Goal: Task Accomplishment & Management: Manage account settings

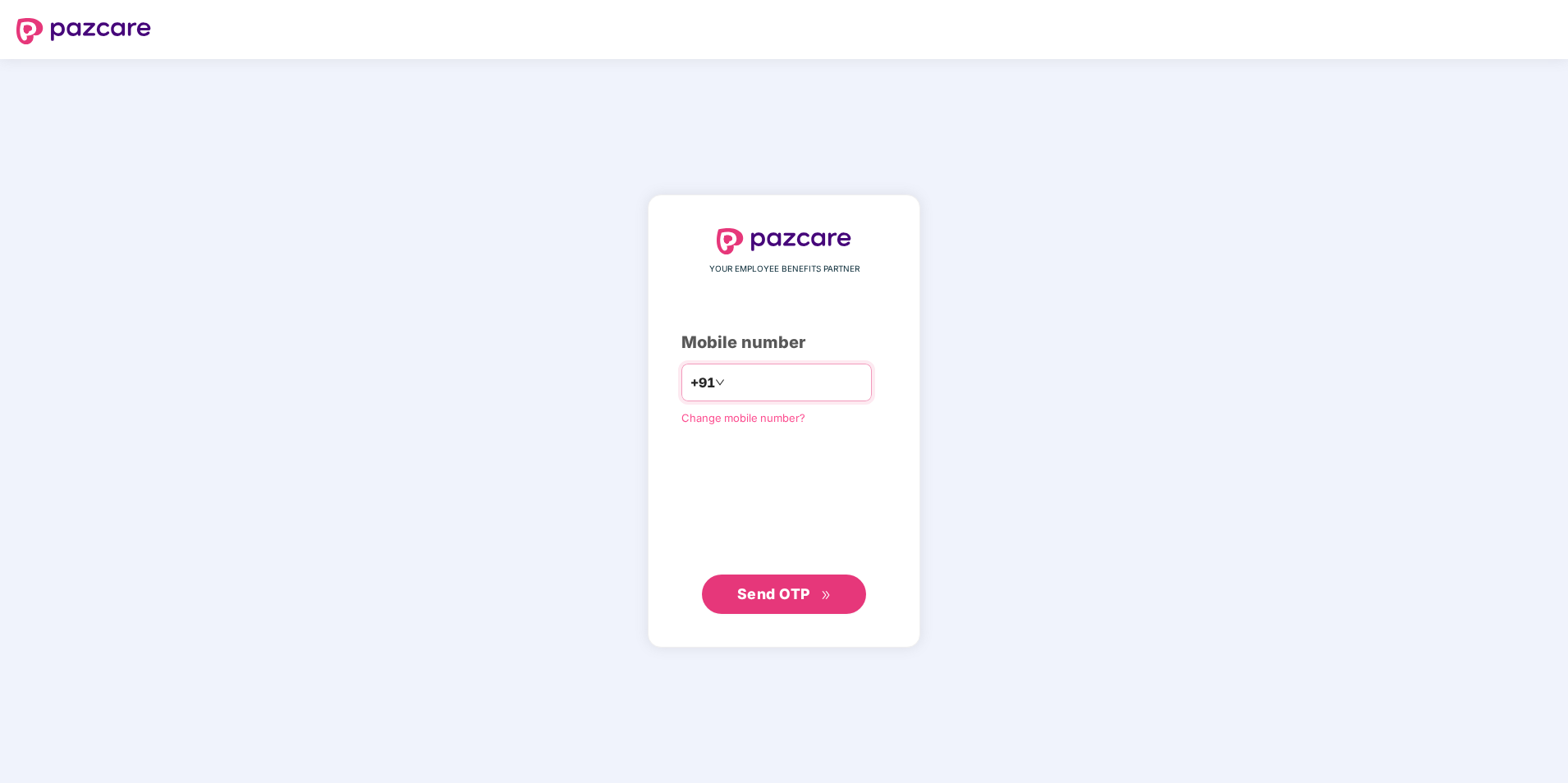
click at [764, 386] on input "number" at bounding box center [795, 382] width 134 height 26
click at [765, 386] on input "number" at bounding box center [795, 382] width 134 height 26
click at [800, 575] on button "Send OTP" at bounding box center [784, 594] width 164 height 39
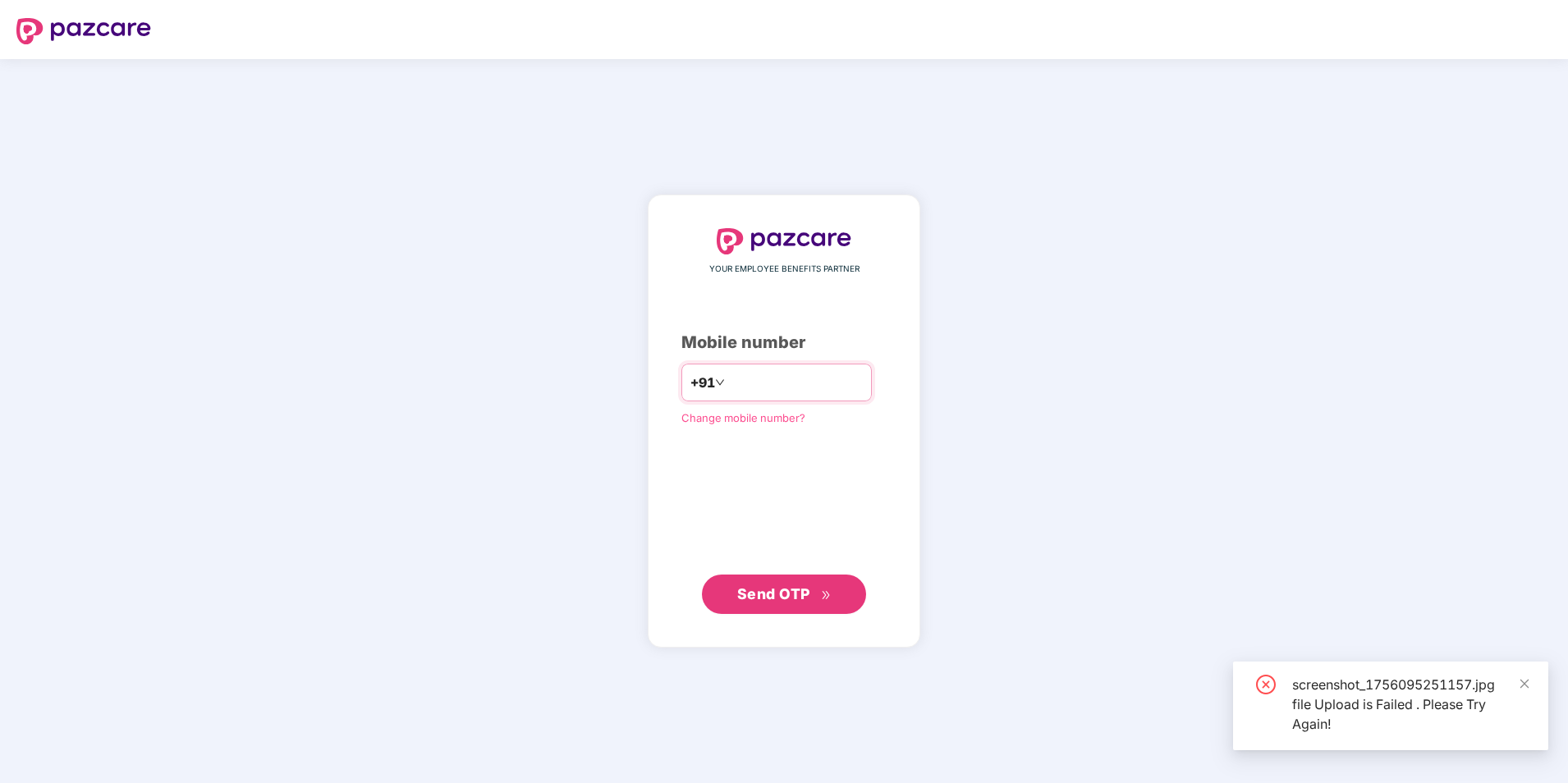
click at [728, 379] on input "**********" at bounding box center [795, 382] width 134 height 26
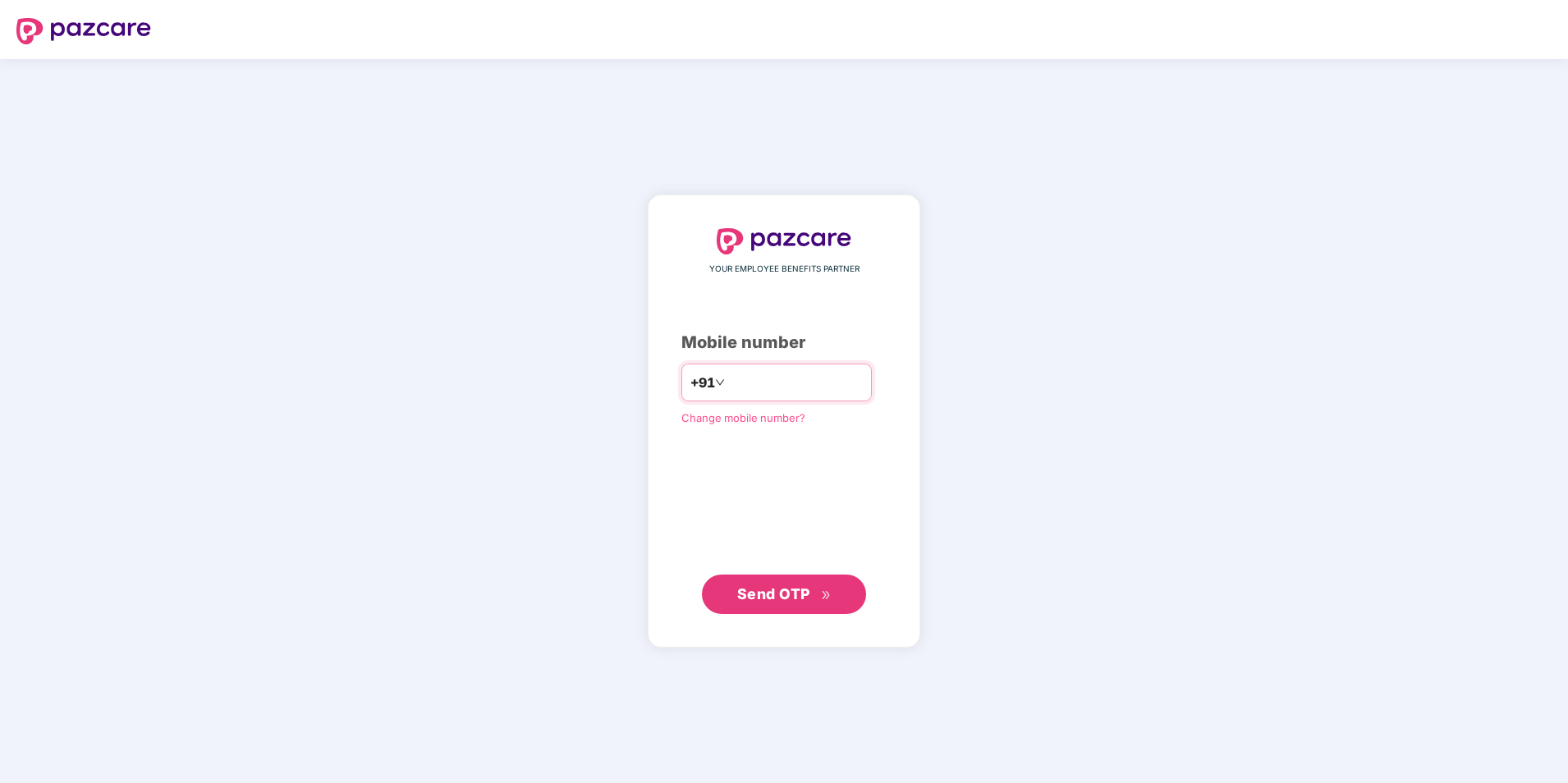
type input "**********"
click at [774, 581] on button "Send OTP" at bounding box center [784, 594] width 164 height 39
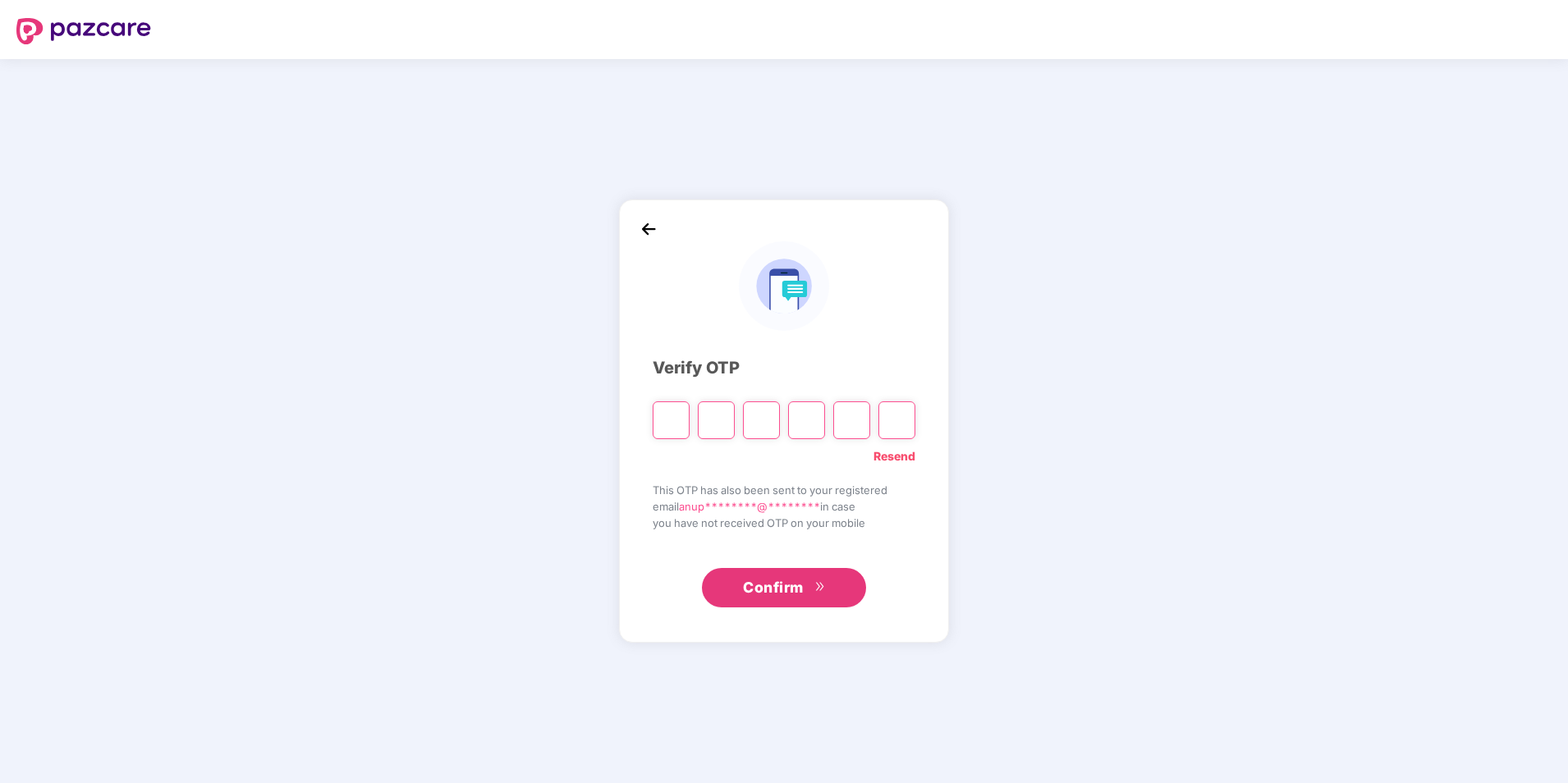
type input "*"
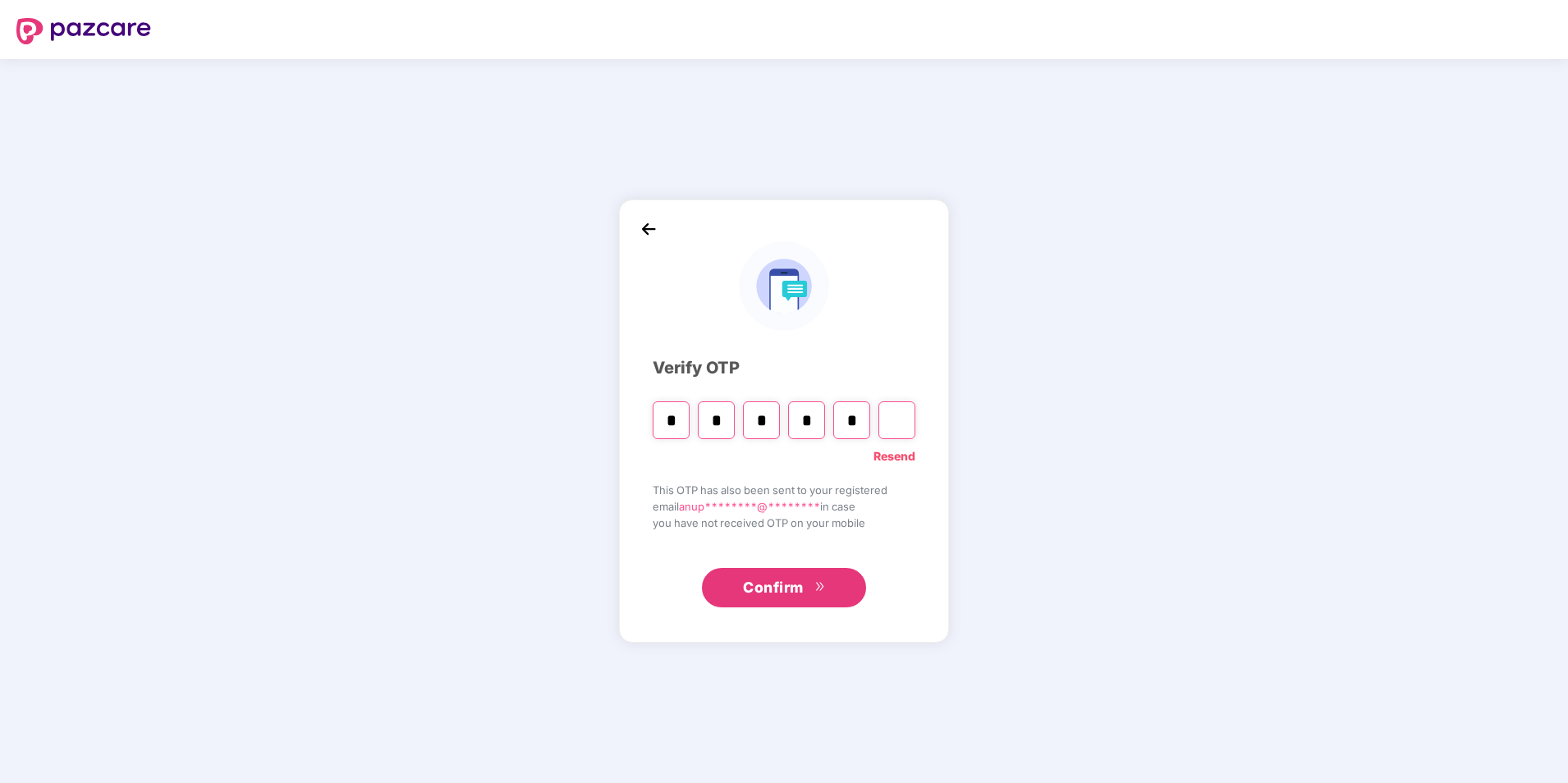
type input "*"
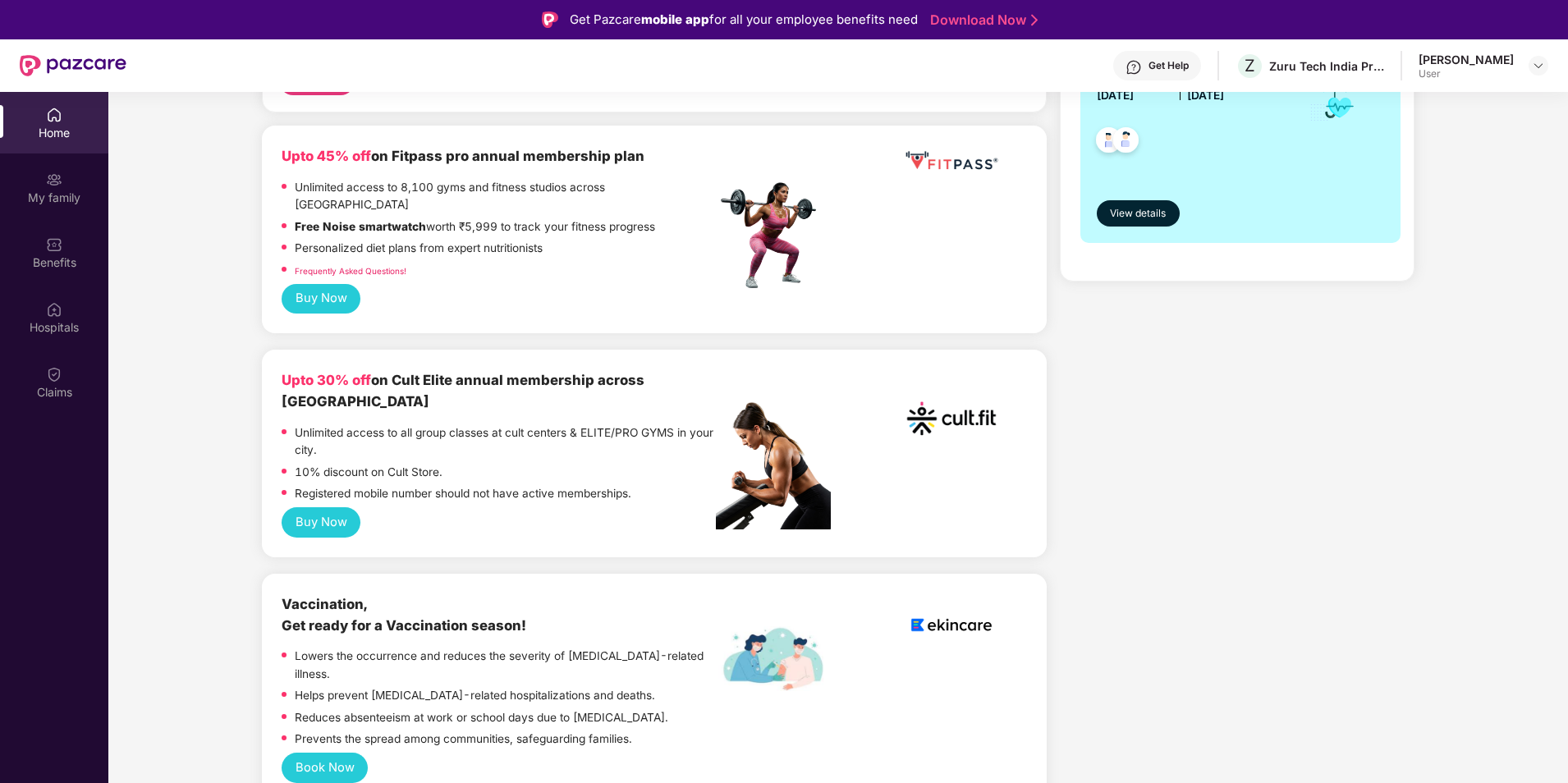
scroll to position [411, 0]
click at [348, 265] on link "Frequently Asked Questions!" at bounding box center [350, 270] width 112 height 10
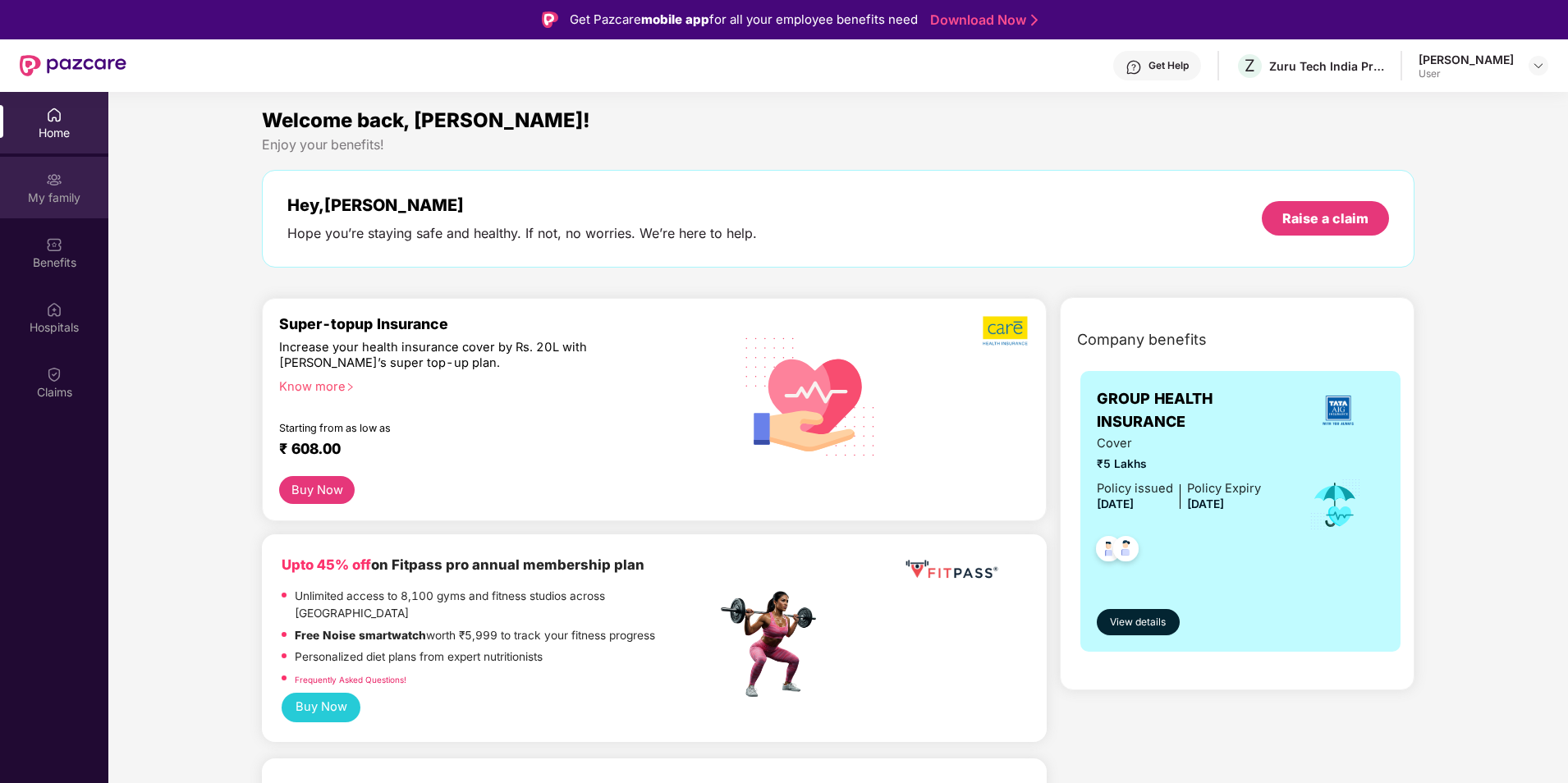
click at [5, 196] on div "My family" at bounding box center [54, 198] width 108 height 17
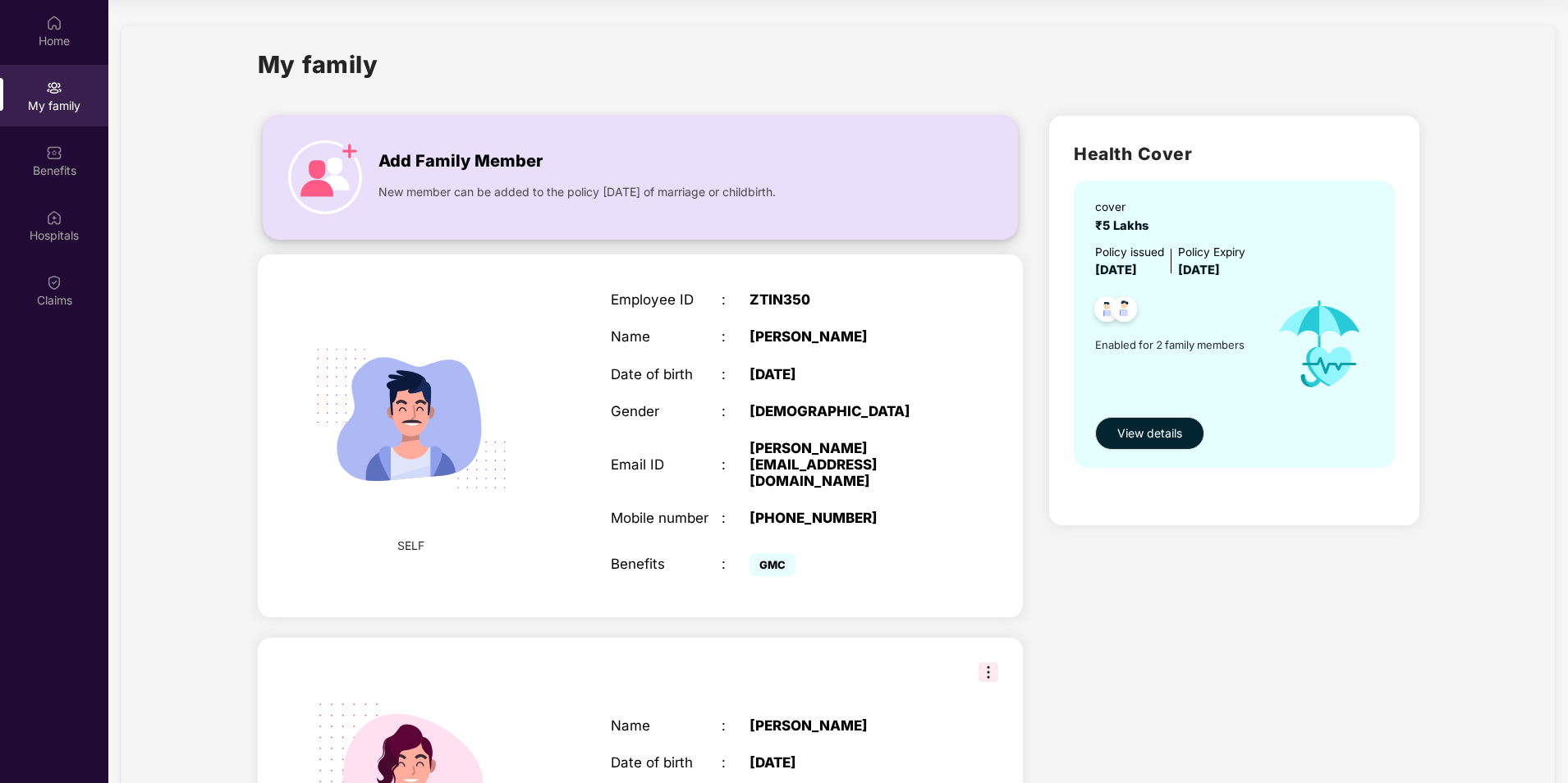
click at [322, 154] on img at bounding box center [325, 177] width 74 height 74
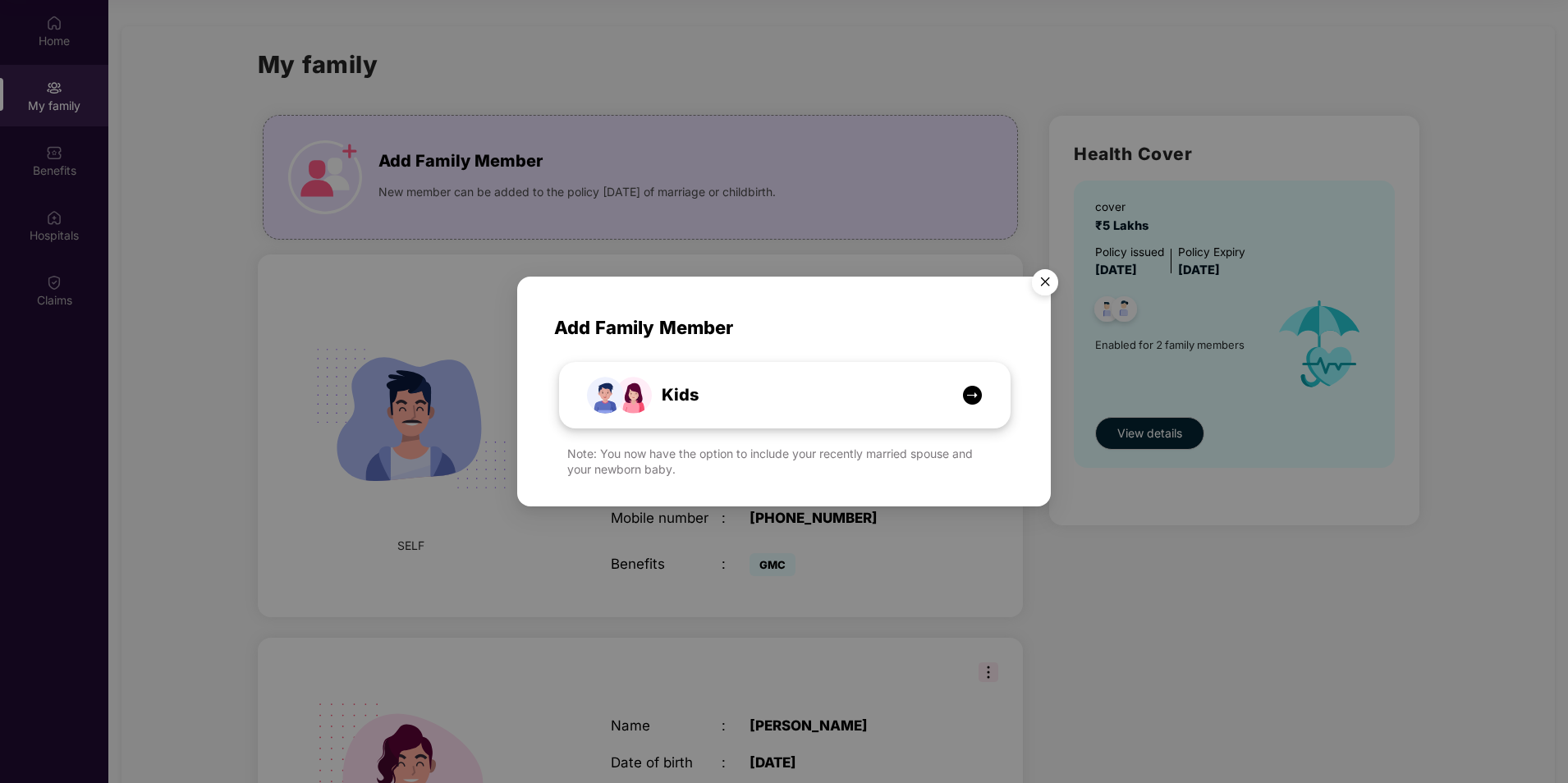
click at [977, 391] on img at bounding box center [971, 394] width 20 height 20
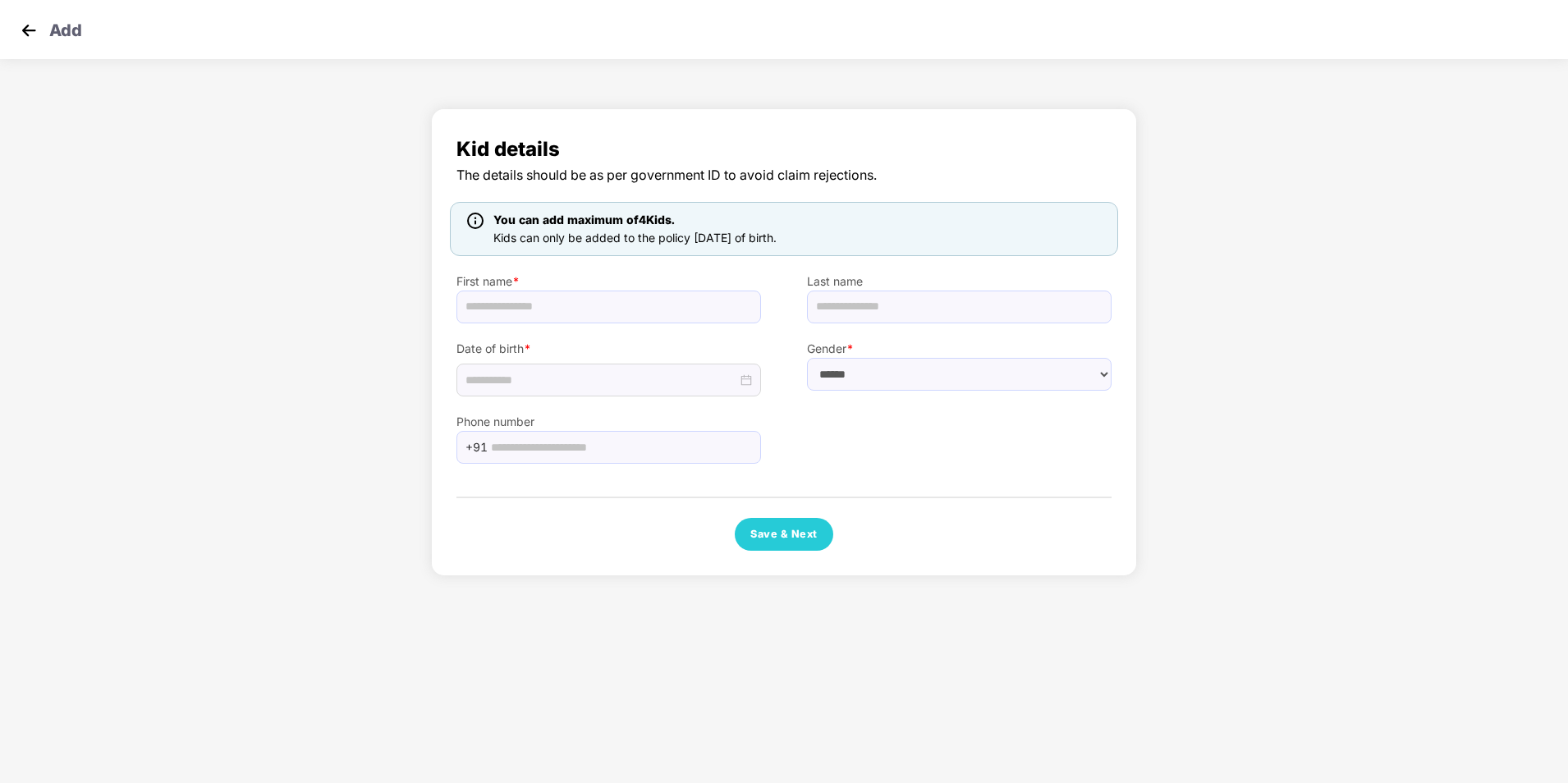
click at [26, 32] on img at bounding box center [28, 30] width 24 height 24
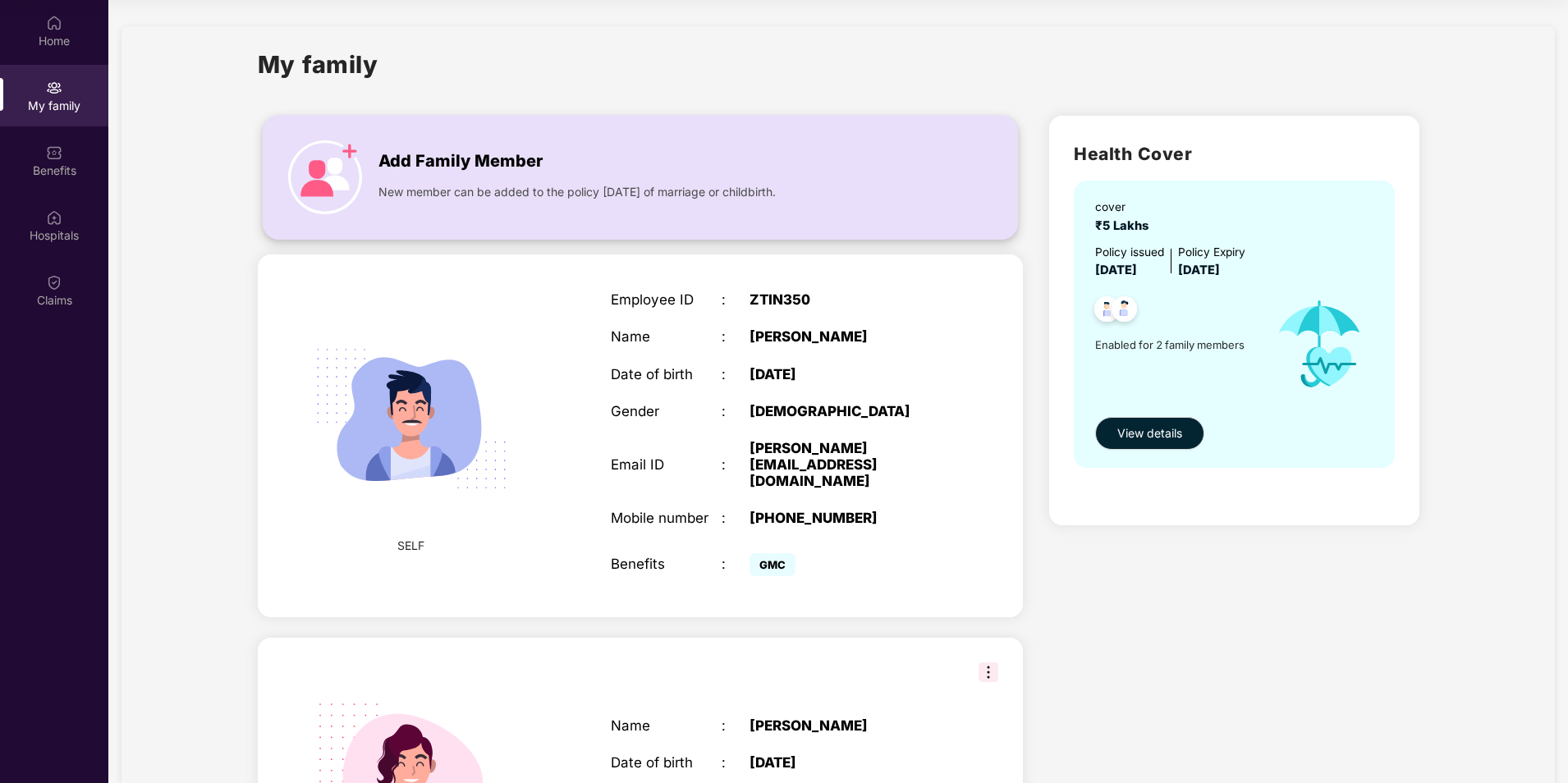
click at [350, 181] on img at bounding box center [325, 177] width 74 height 74
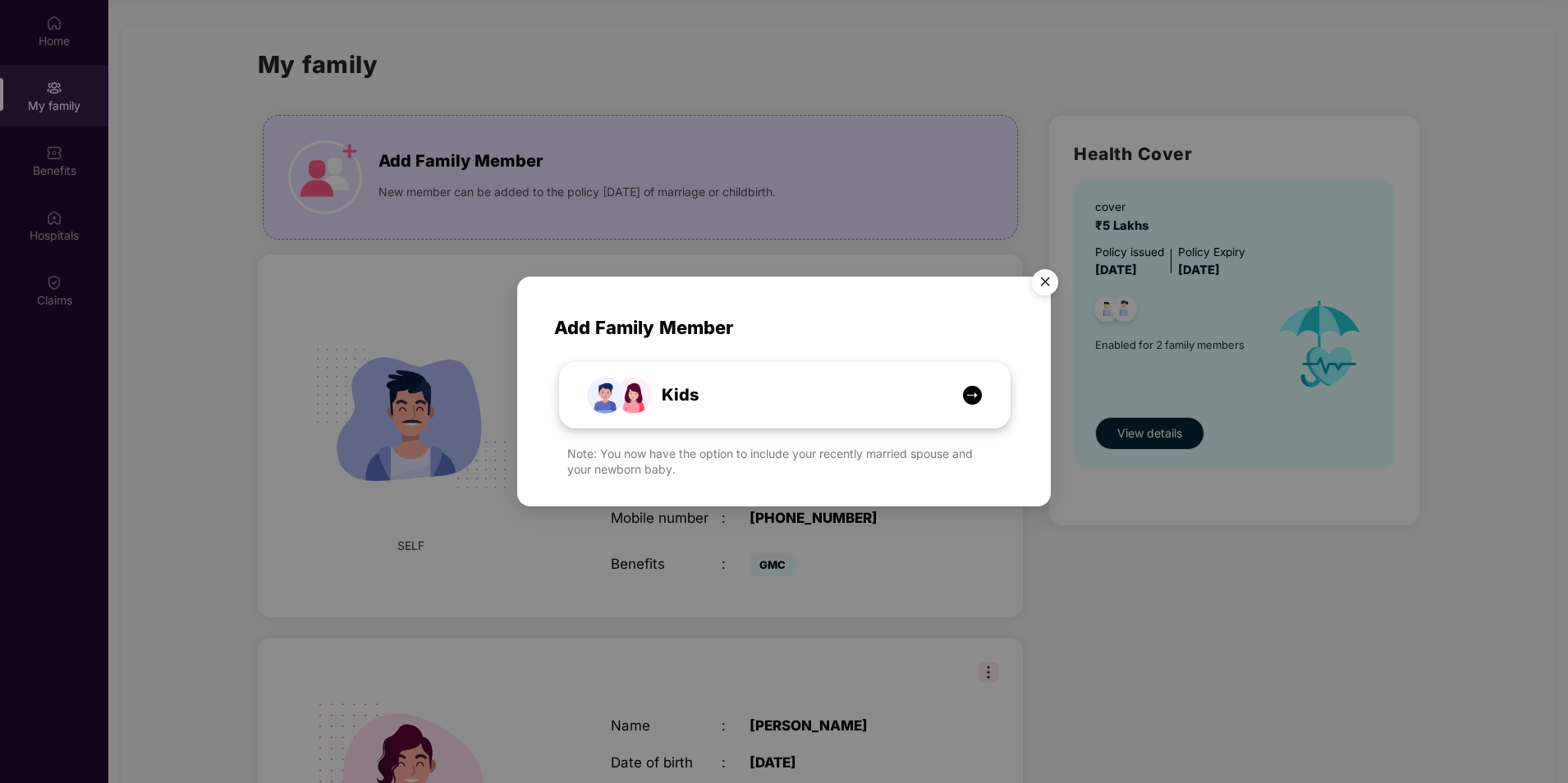
click at [693, 391] on span "Kids" at bounding box center [662, 395] width 74 height 25
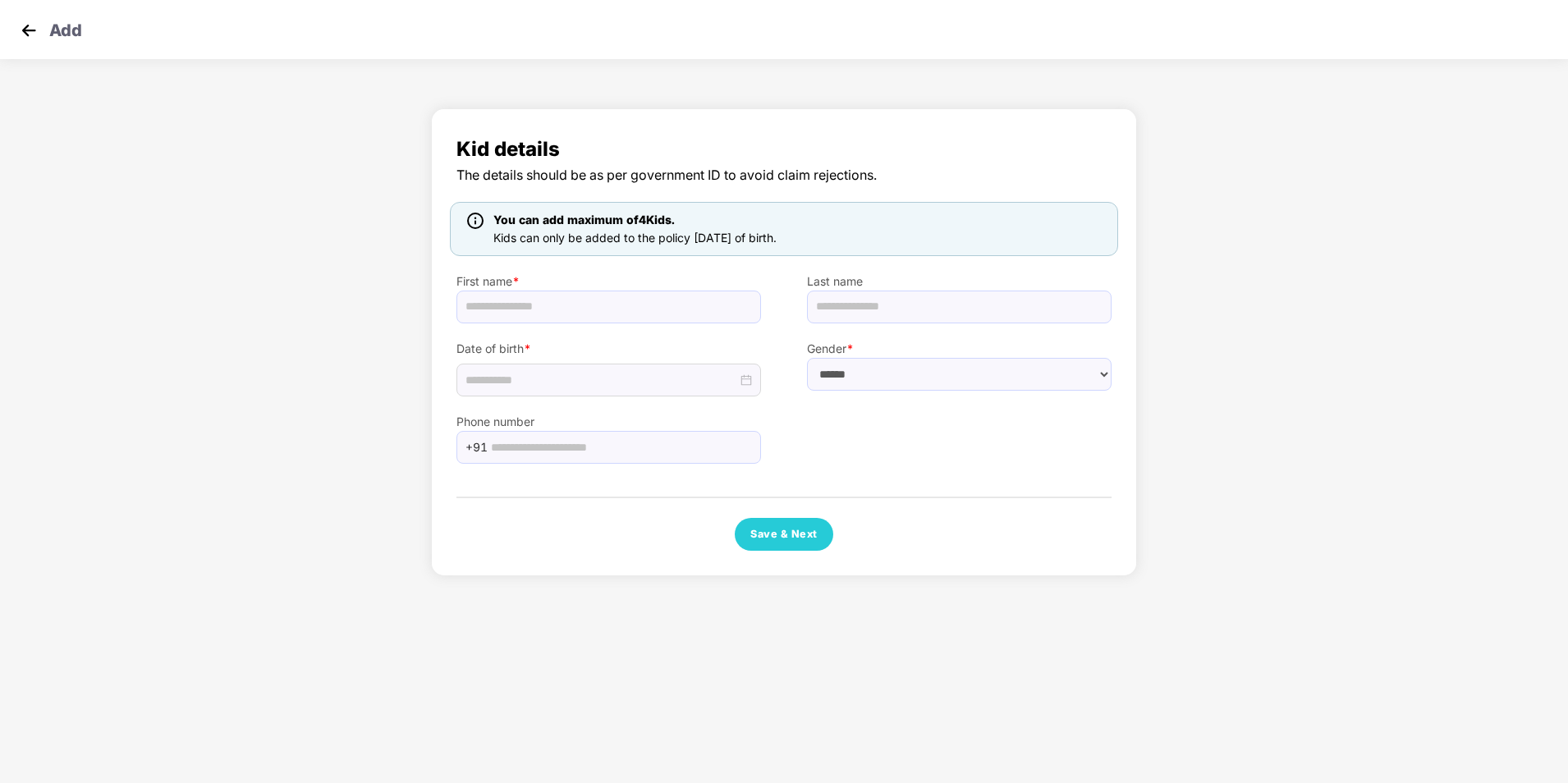
click at [23, 29] on img at bounding box center [28, 30] width 24 height 24
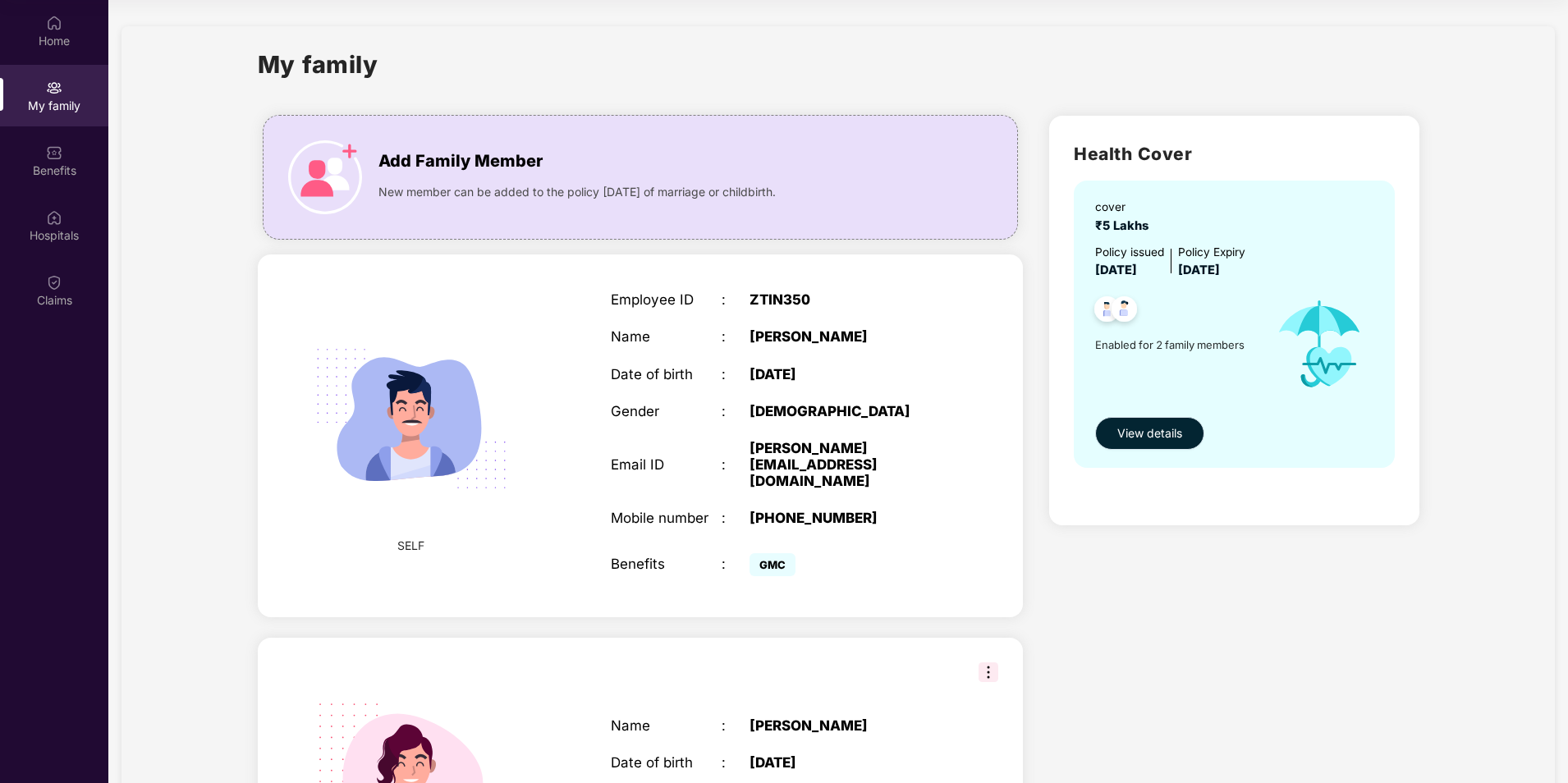
click at [1182, 432] on button "View details" at bounding box center [1149, 433] width 109 height 33
click at [1188, 435] on button "View details" at bounding box center [1149, 433] width 109 height 33
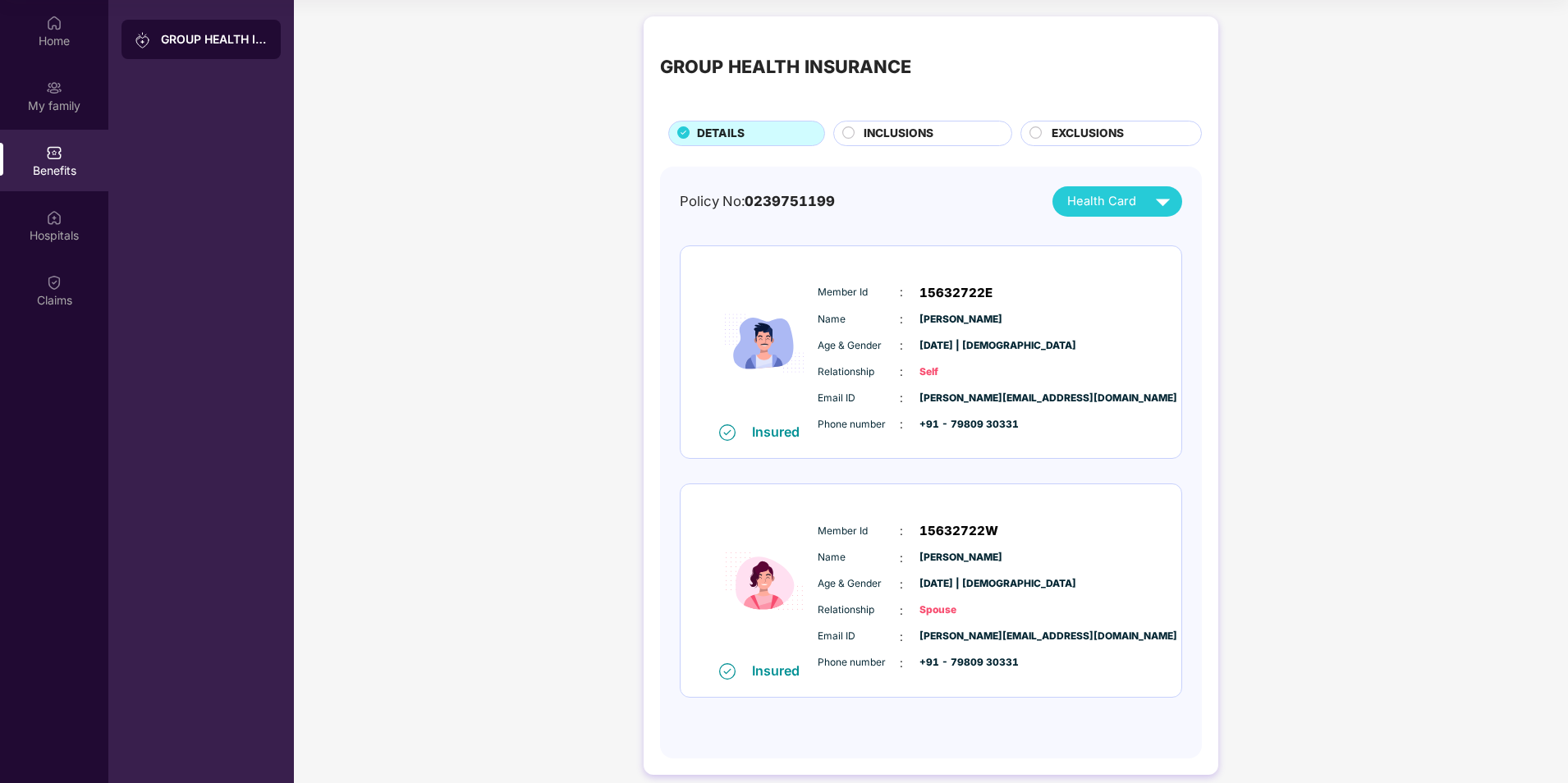
click at [856, 129] on div "INCLUSIONS" at bounding box center [930, 134] width 148 height 20
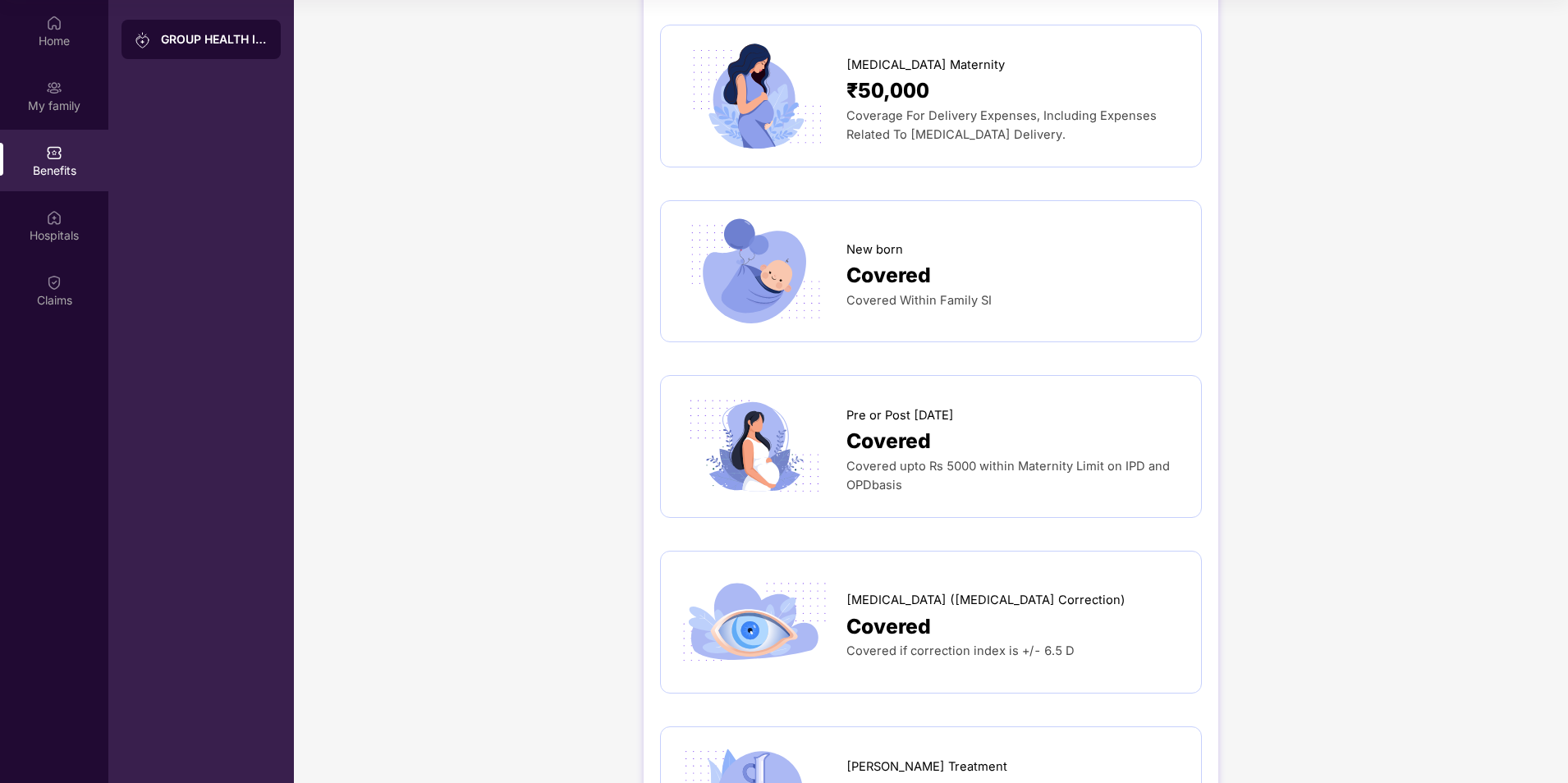
scroll to position [1971, 0]
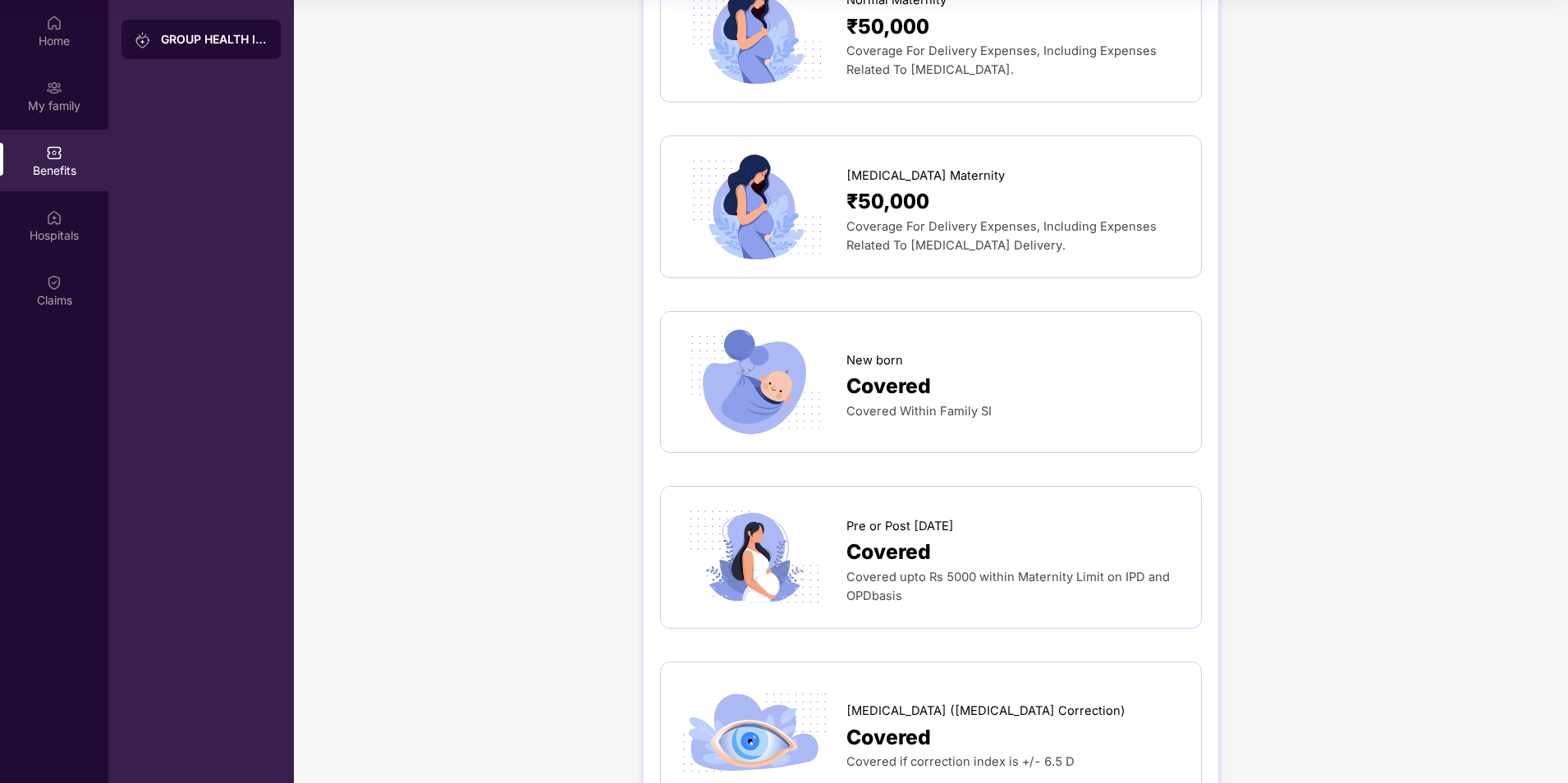
drag, startPoint x: 68, startPoint y: 89, endPoint x: 139, endPoint y: 133, distance: 83.5
click at [68, 91] on div "My family" at bounding box center [54, 95] width 108 height 61
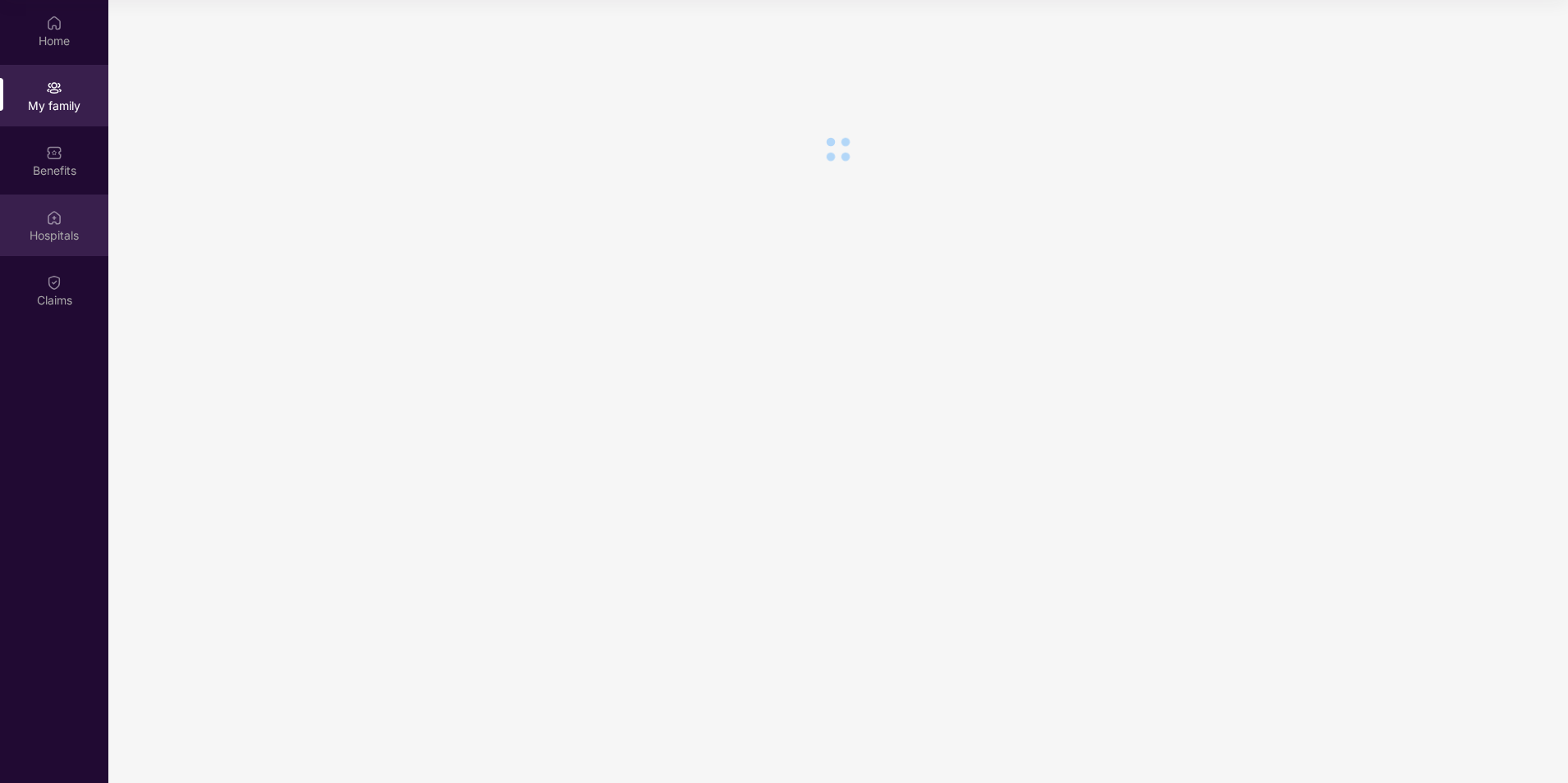
click at [83, 217] on div "Hospitals" at bounding box center [54, 225] width 108 height 61
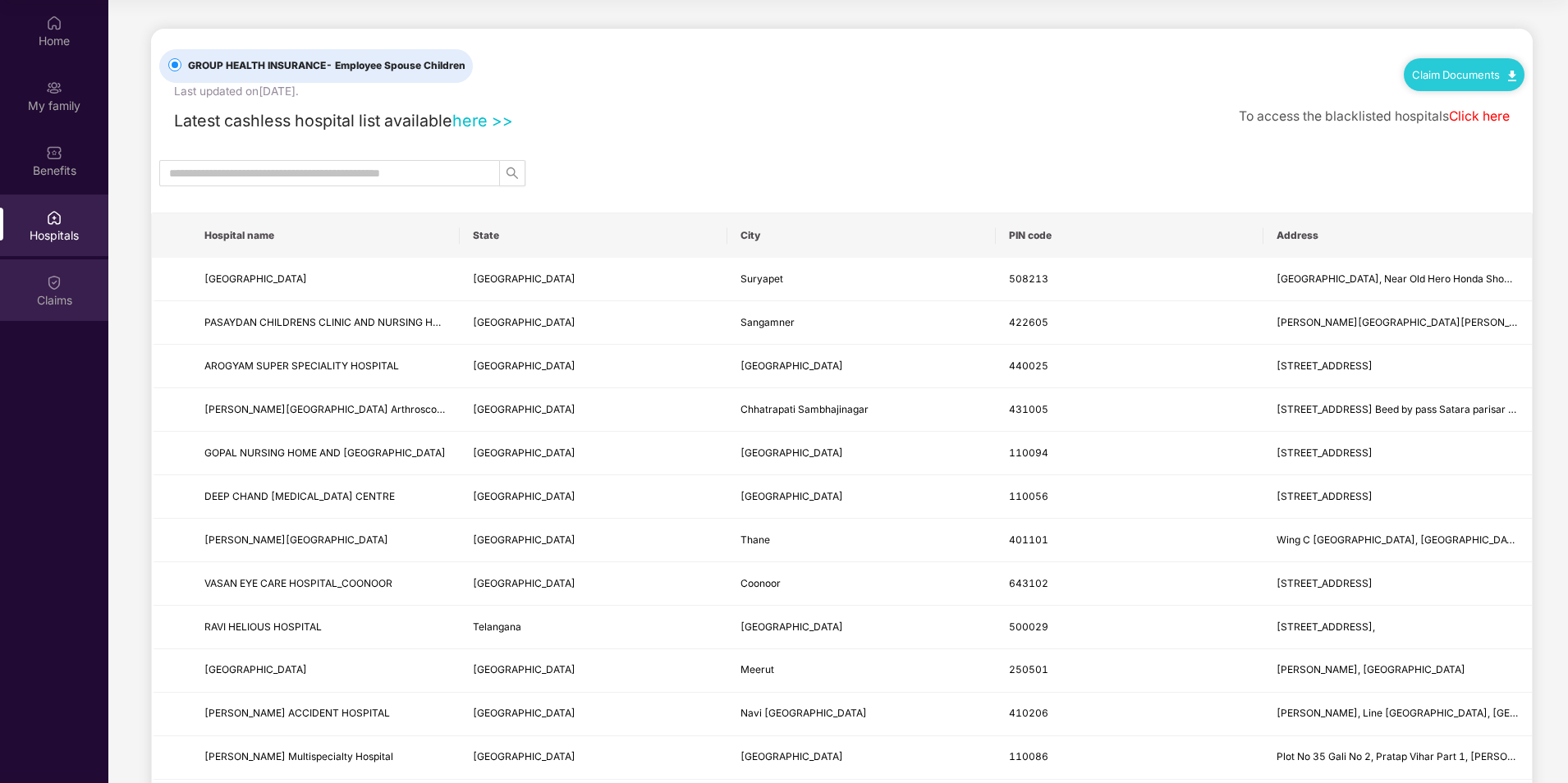
click at [51, 301] on div "Claims" at bounding box center [54, 300] width 108 height 17
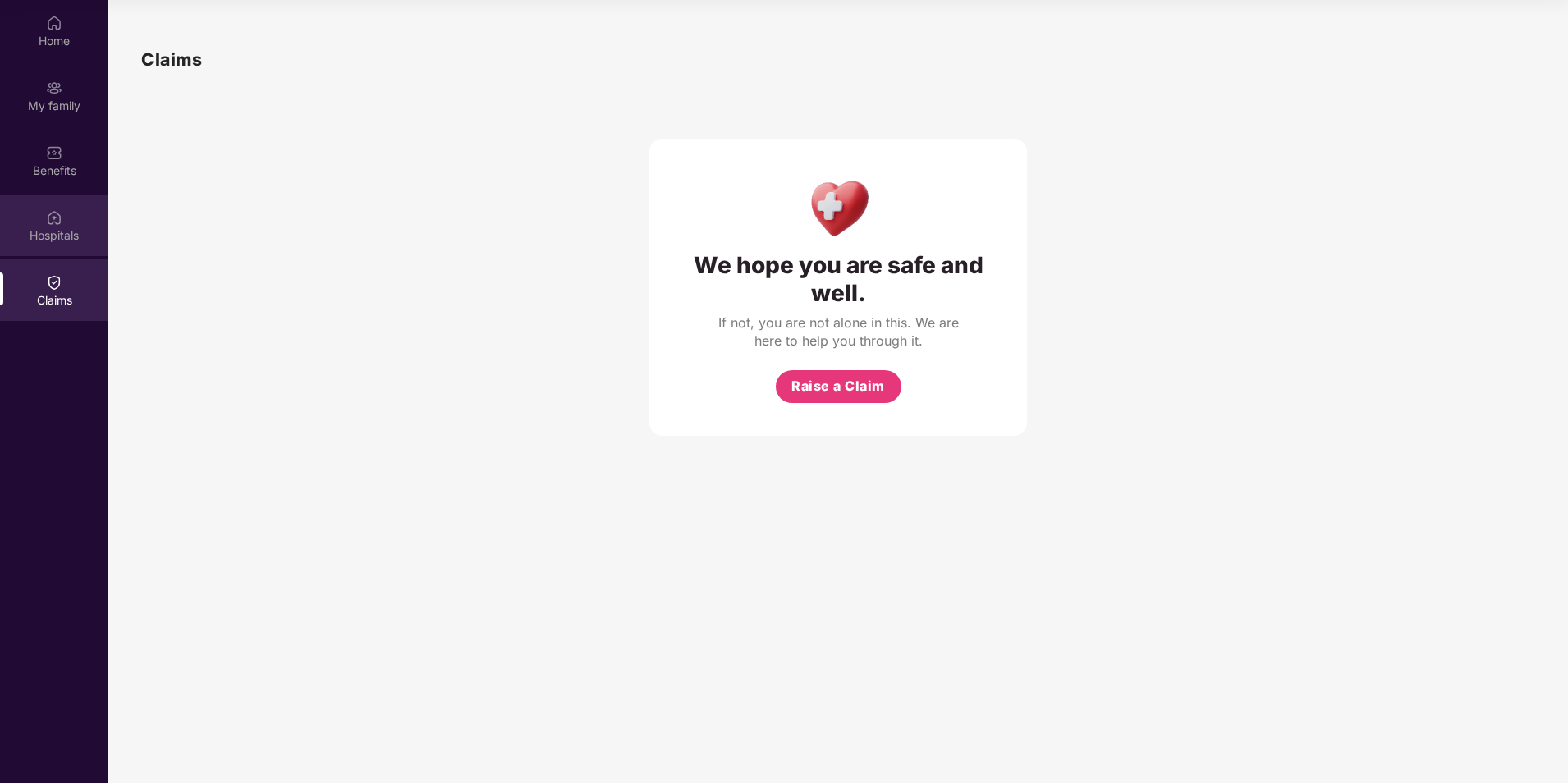
click at [49, 228] on div "Hospitals" at bounding box center [54, 236] width 108 height 17
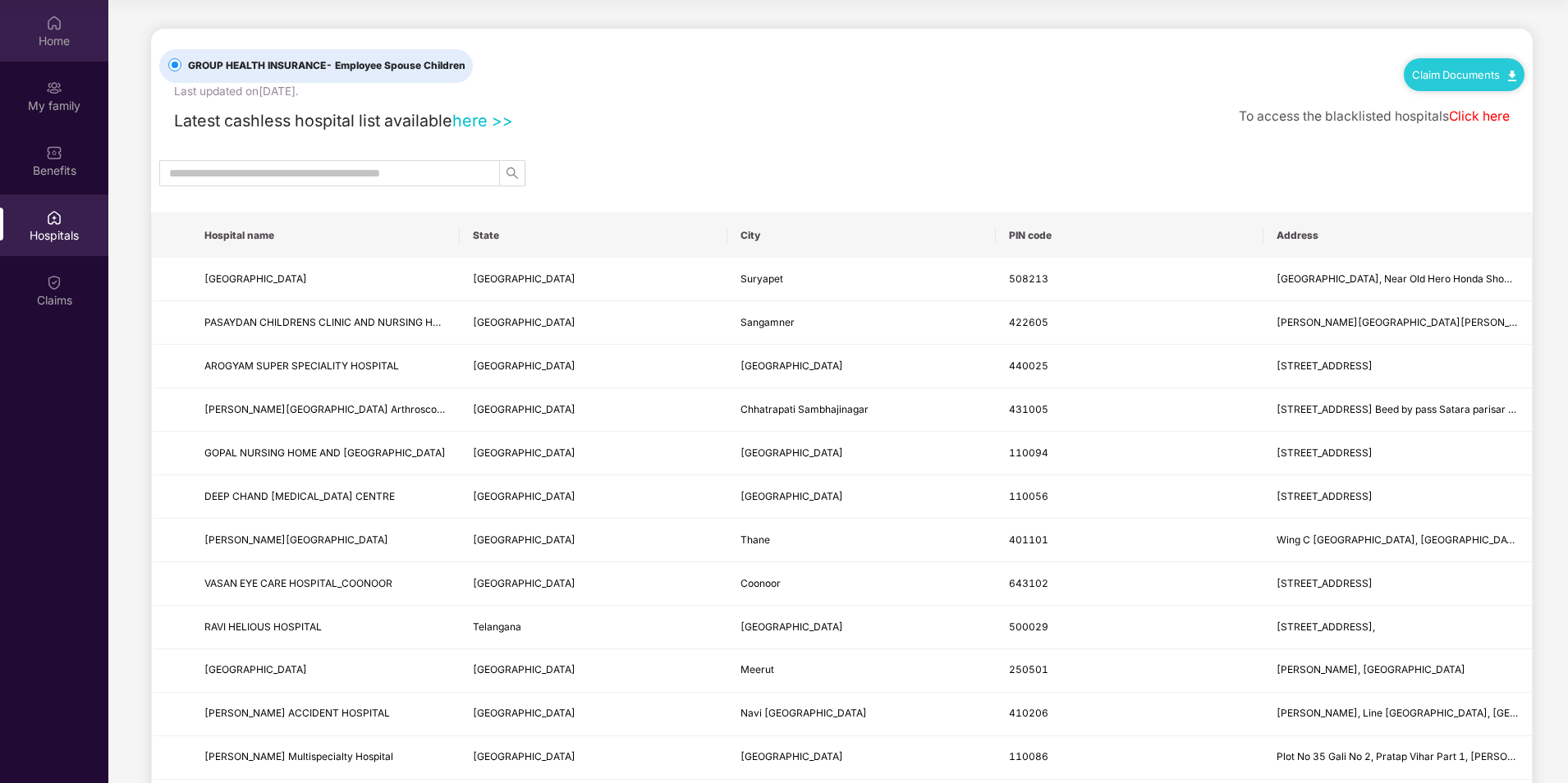
click at [42, 31] on div "Home" at bounding box center [54, 30] width 108 height 61
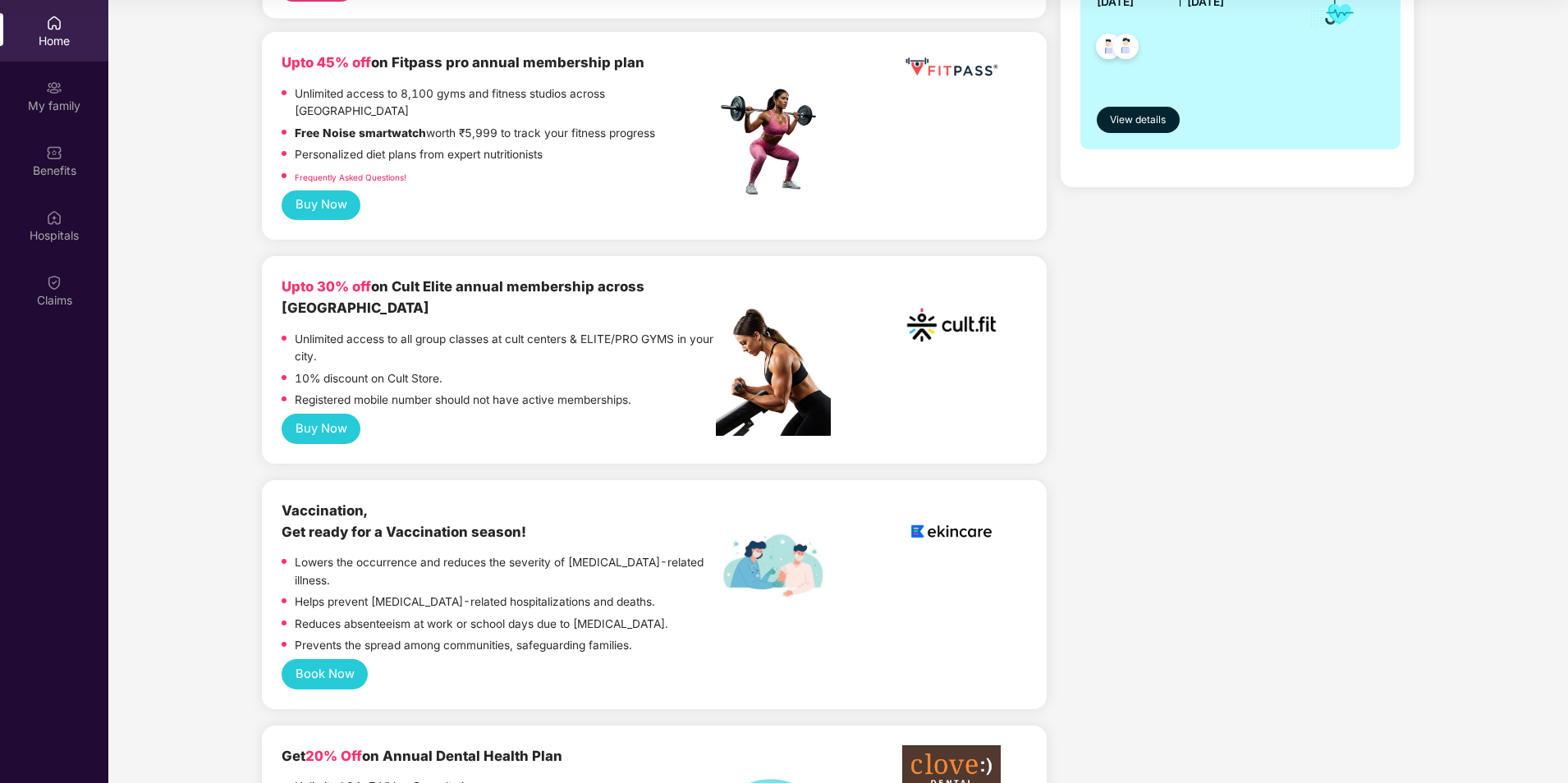
scroll to position [82, 0]
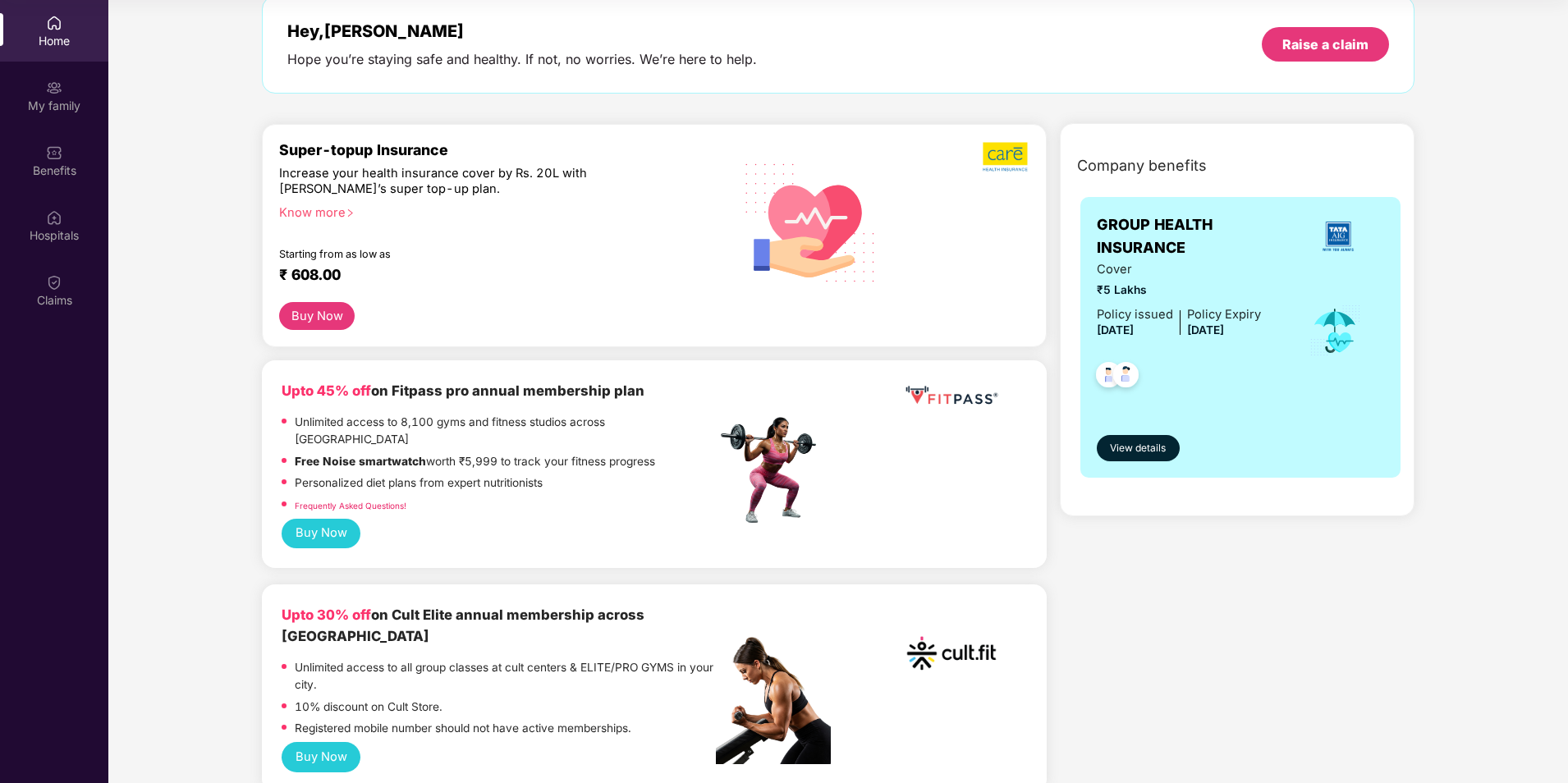
click at [316, 209] on div "Know more" at bounding box center [492, 211] width 427 height 12
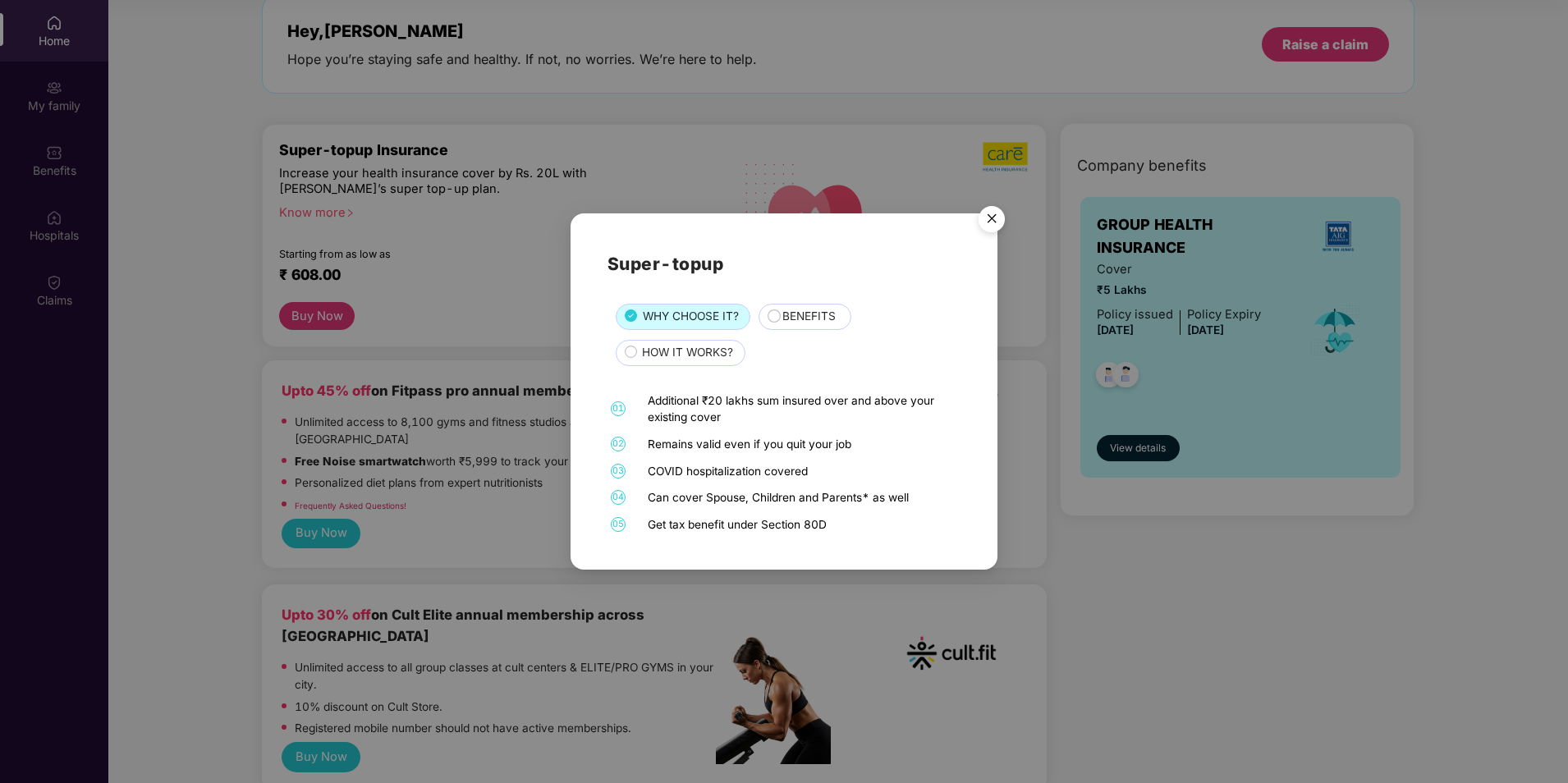
click at [986, 218] on img "Close" at bounding box center [991, 221] width 46 height 46
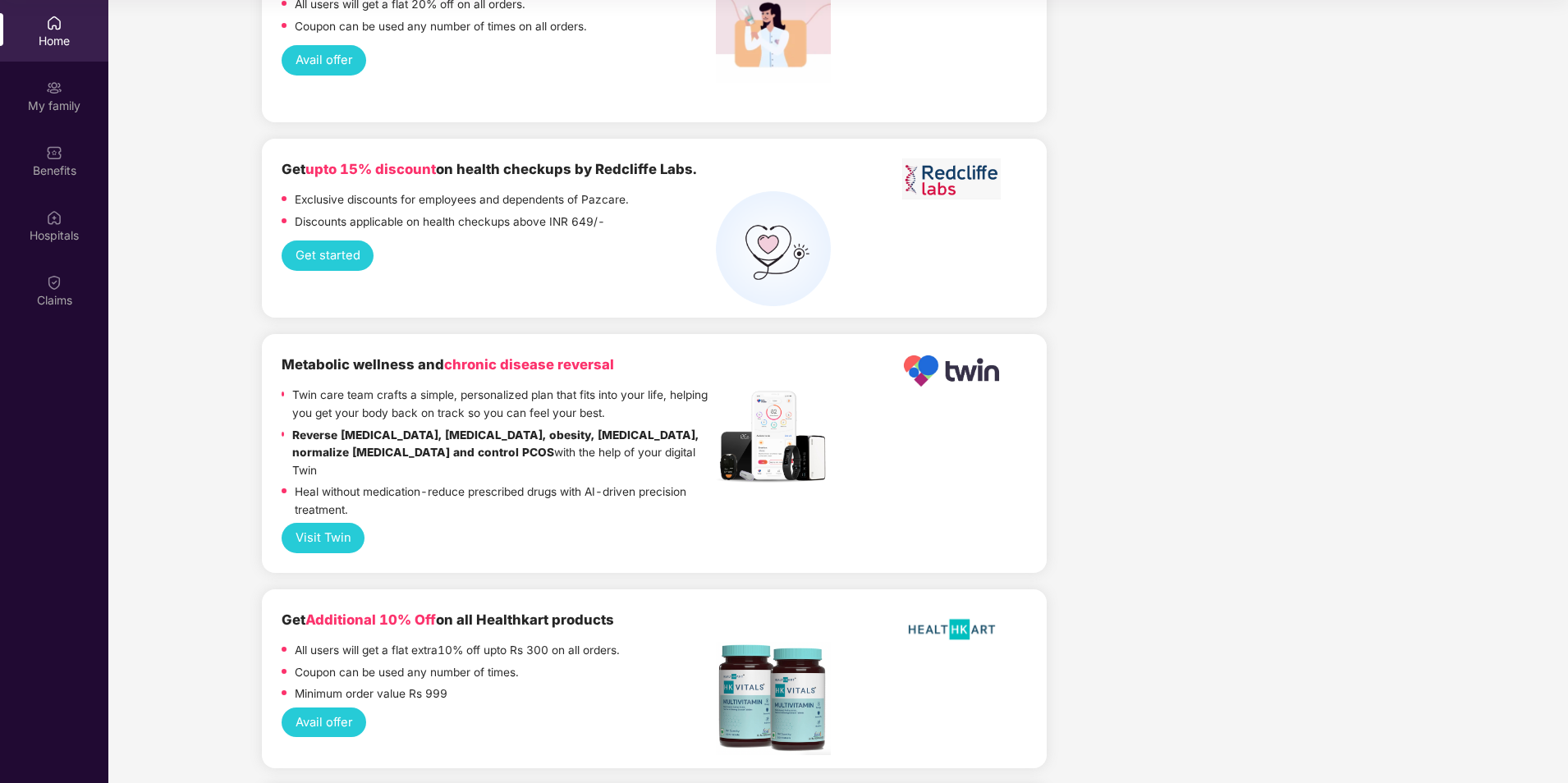
scroll to position [3220, 0]
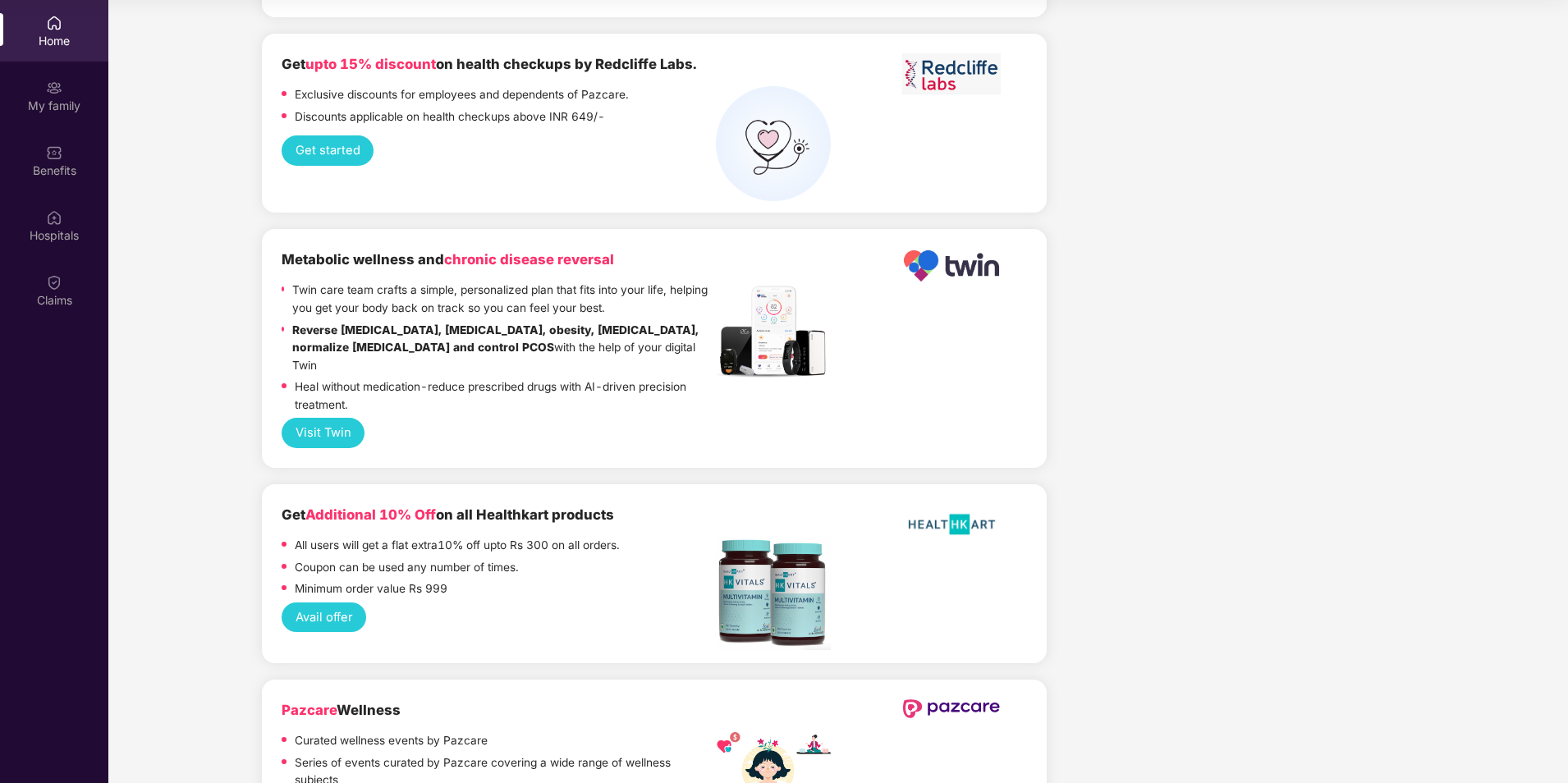
click at [381, 702] on b "Pazcare Wellness" at bounding box center [341, 710] width 119 height 17
click at [84, 283] on div "Claims" at bounding box center [54, 289] width 108 height 61
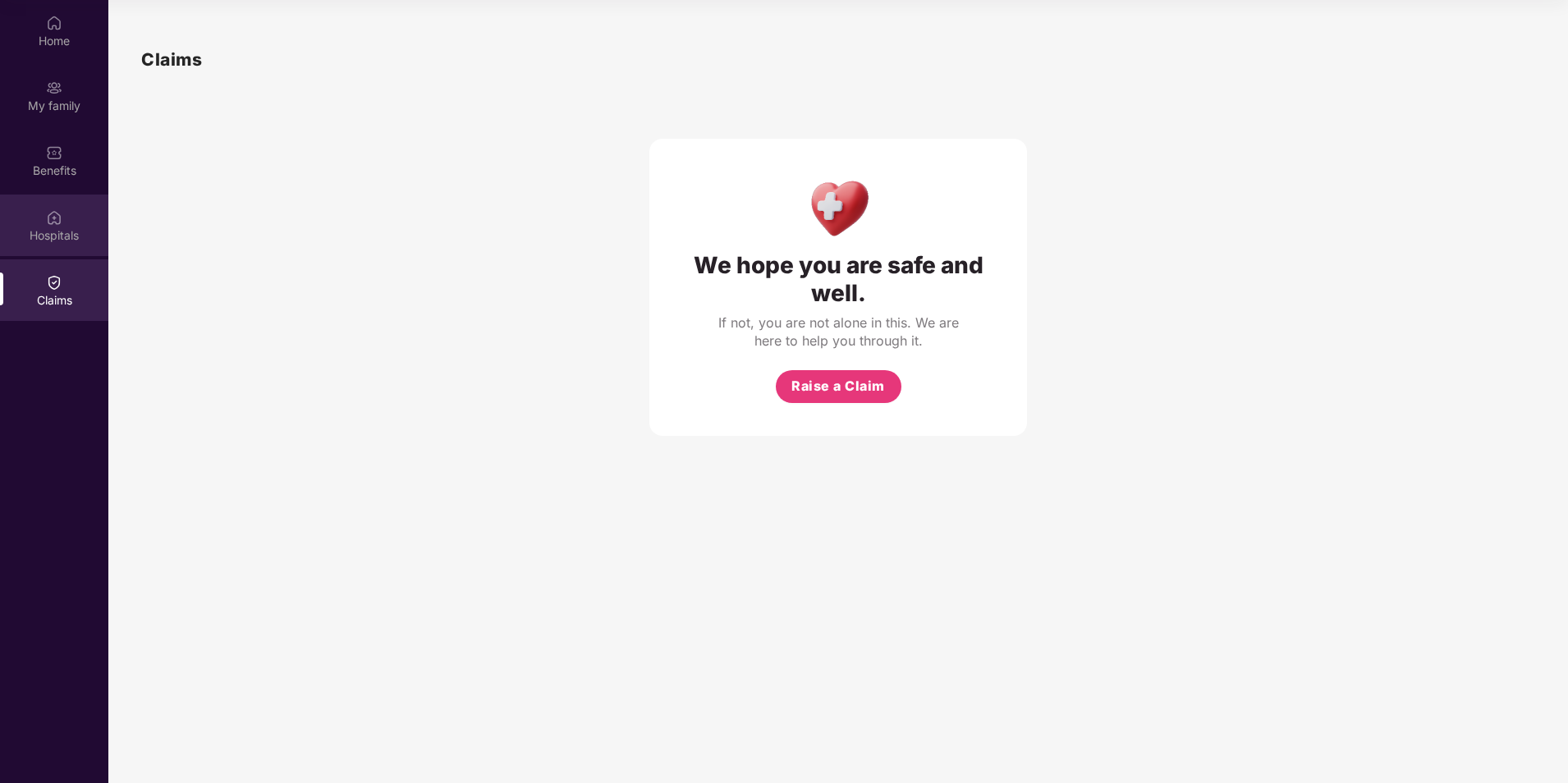
click at [87, 222] on div "Hospitals" at bounding box center [54, 225] width 108 height 61
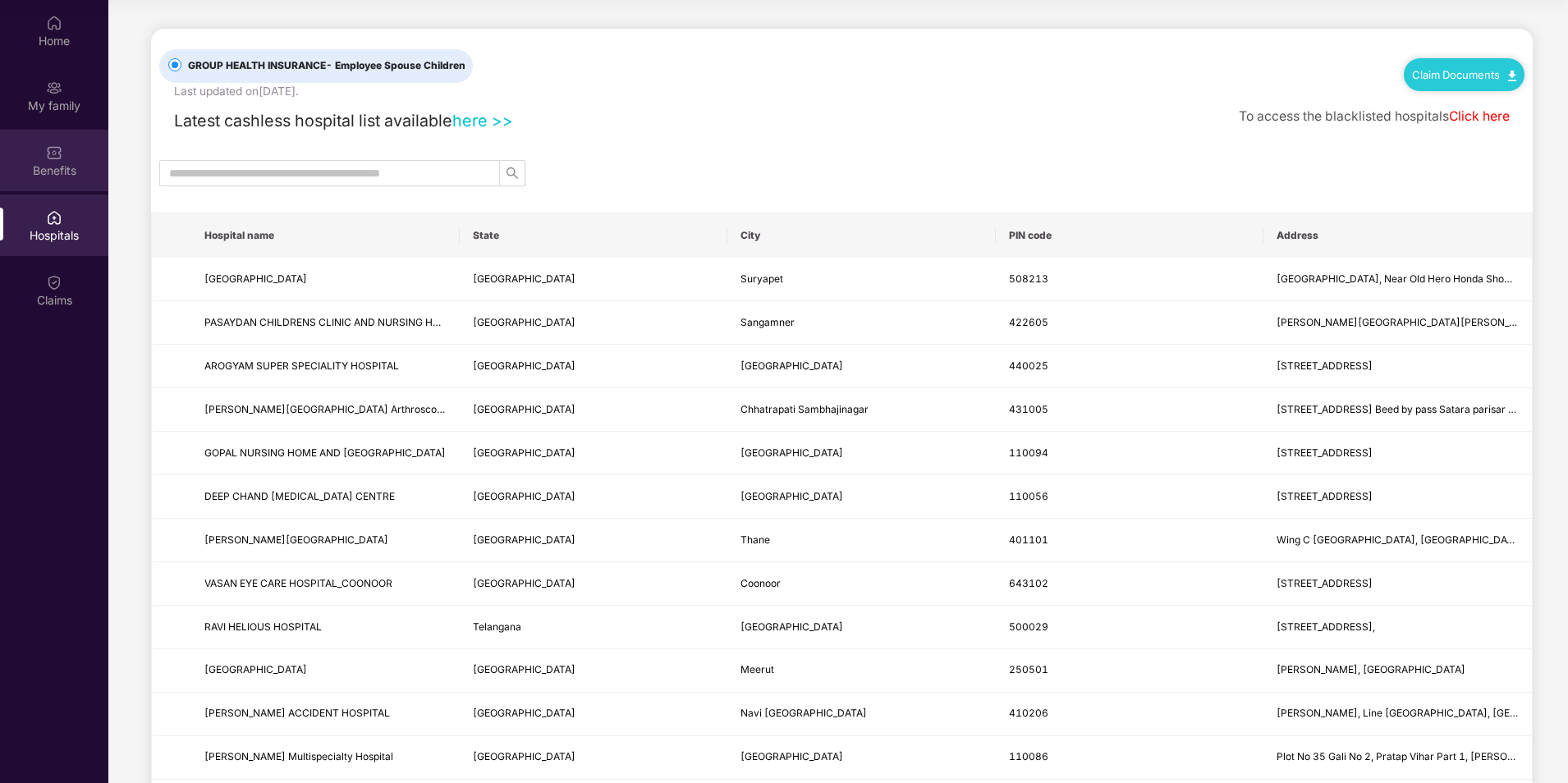
click at [78, 171] on div "Benefits" at bounding box center [54, 170] width 108 height 17
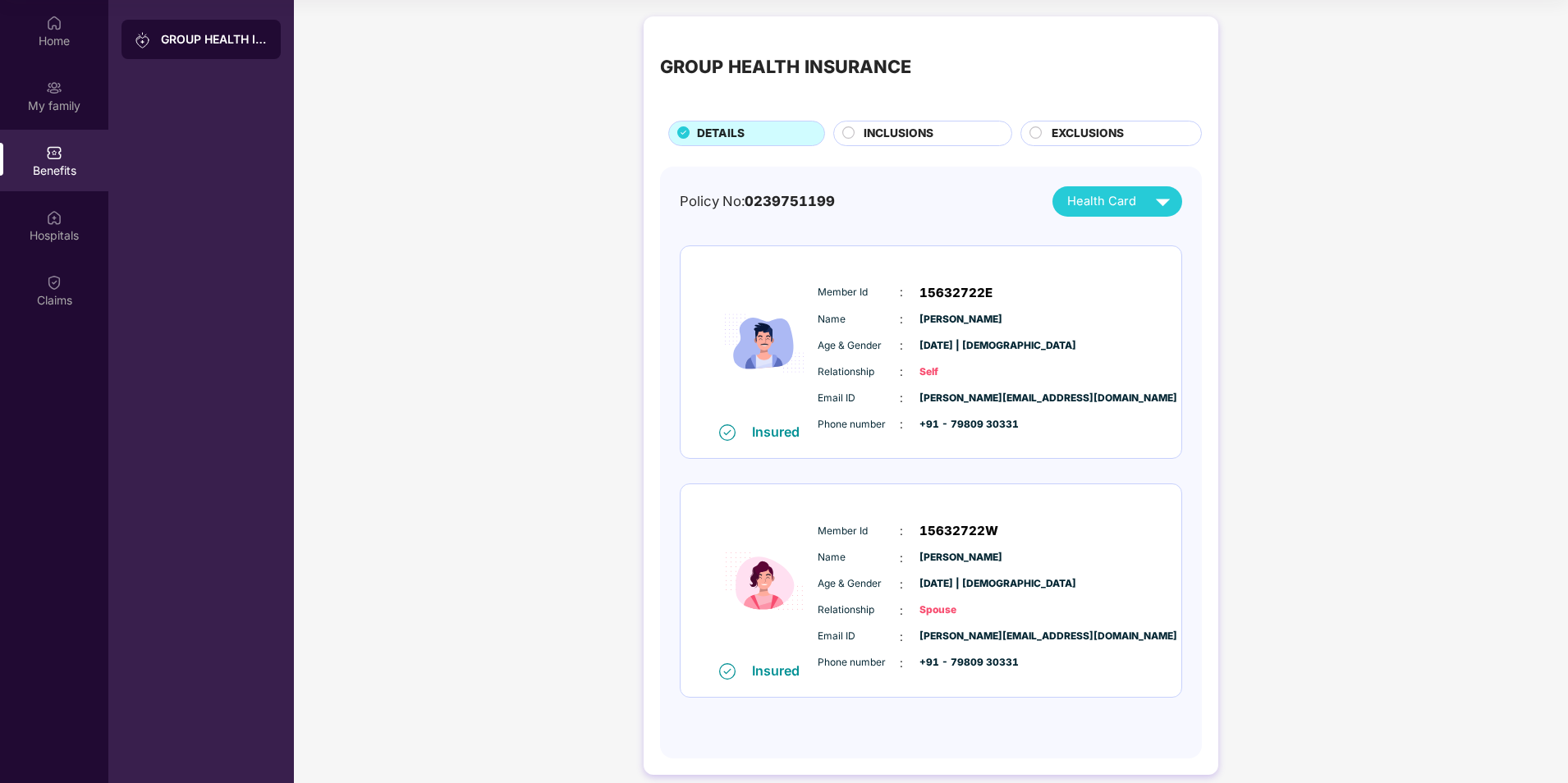
click at [1062, 133] on span "EXCLUSIONS" at bounding box center [1087, 133] width 72 height 19
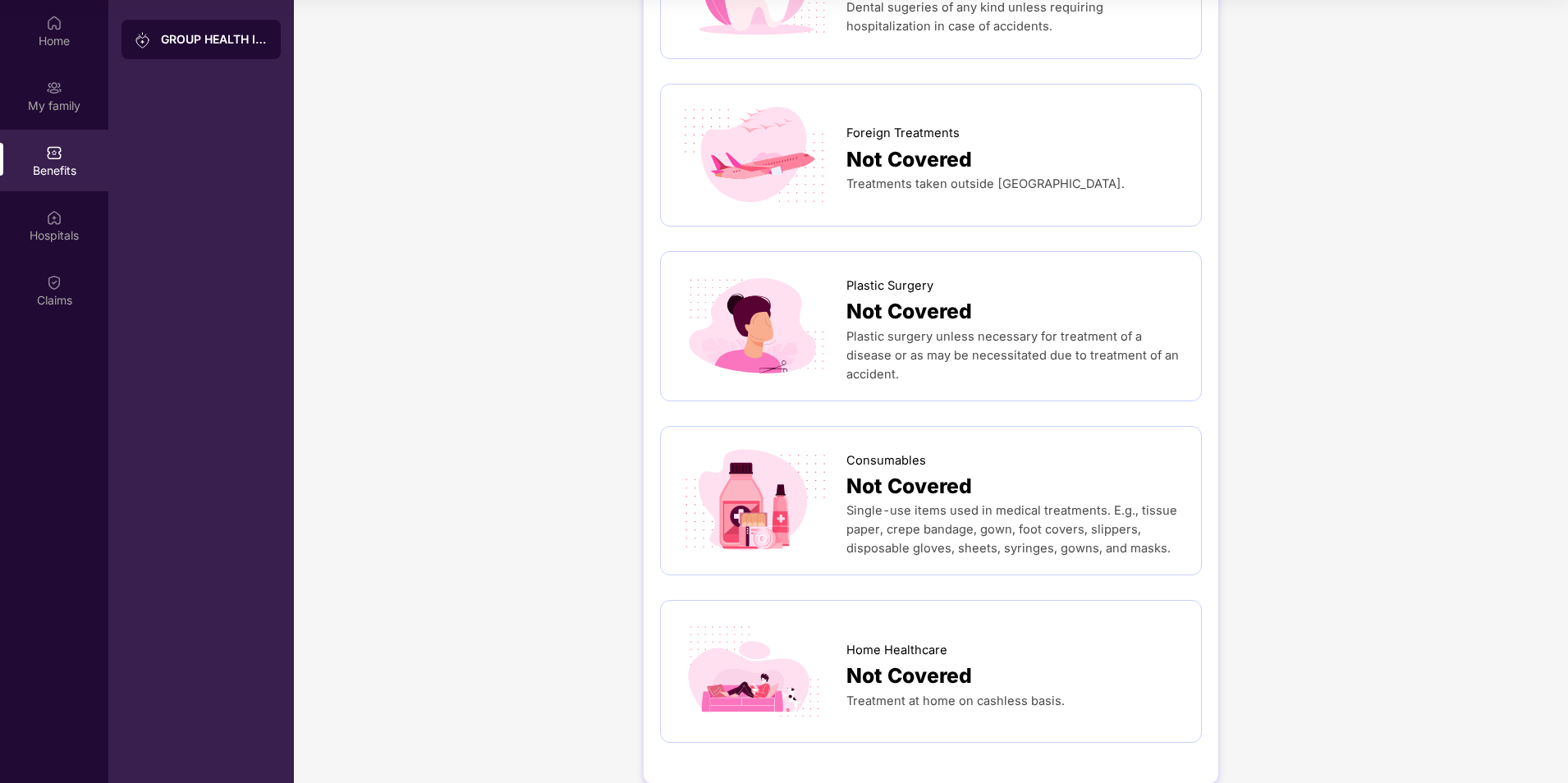
scroll to position [778, 0]
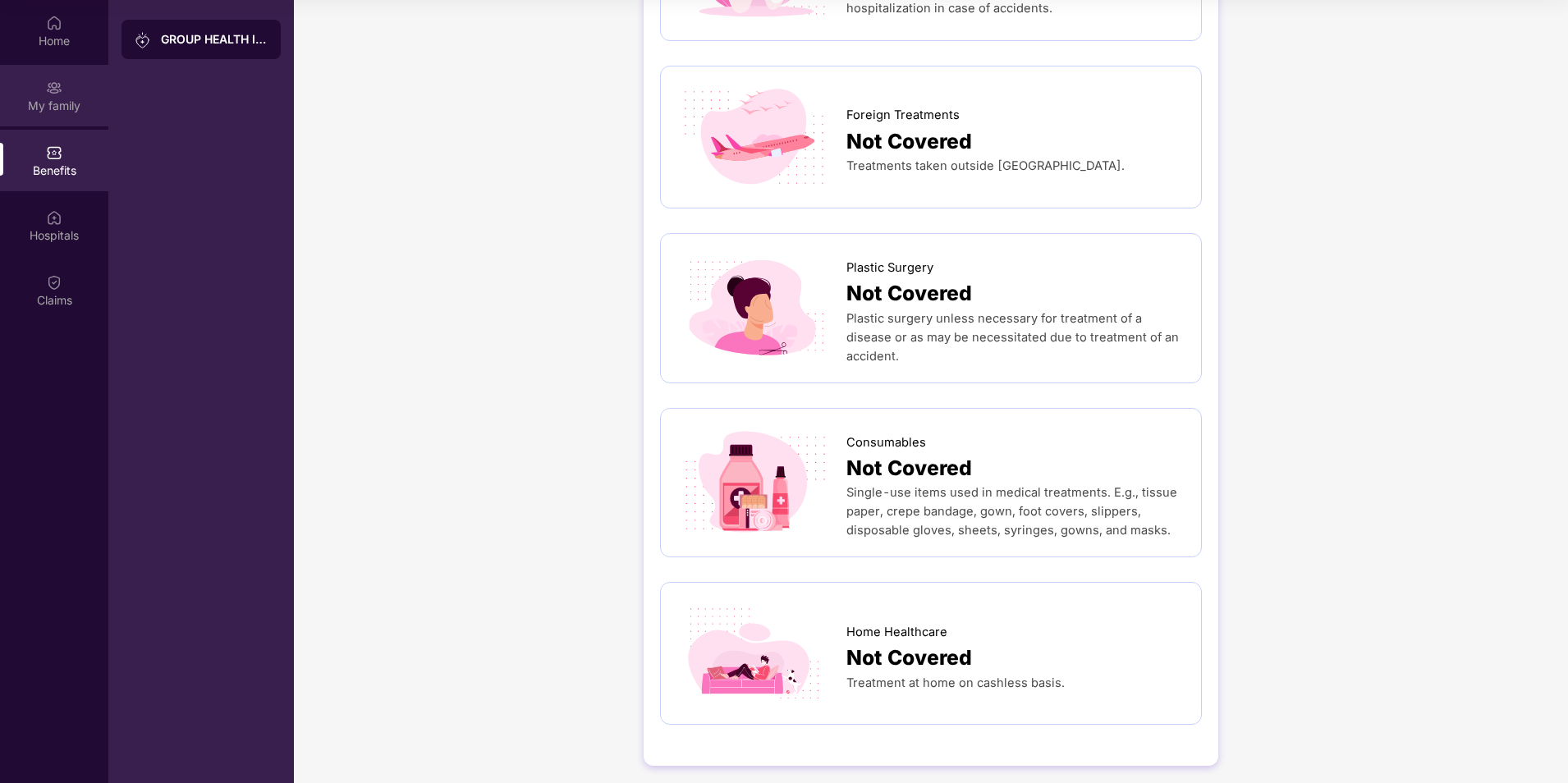
click at [62, 119] on div "My family" at bounding box center [54, 95] width 108 height 61
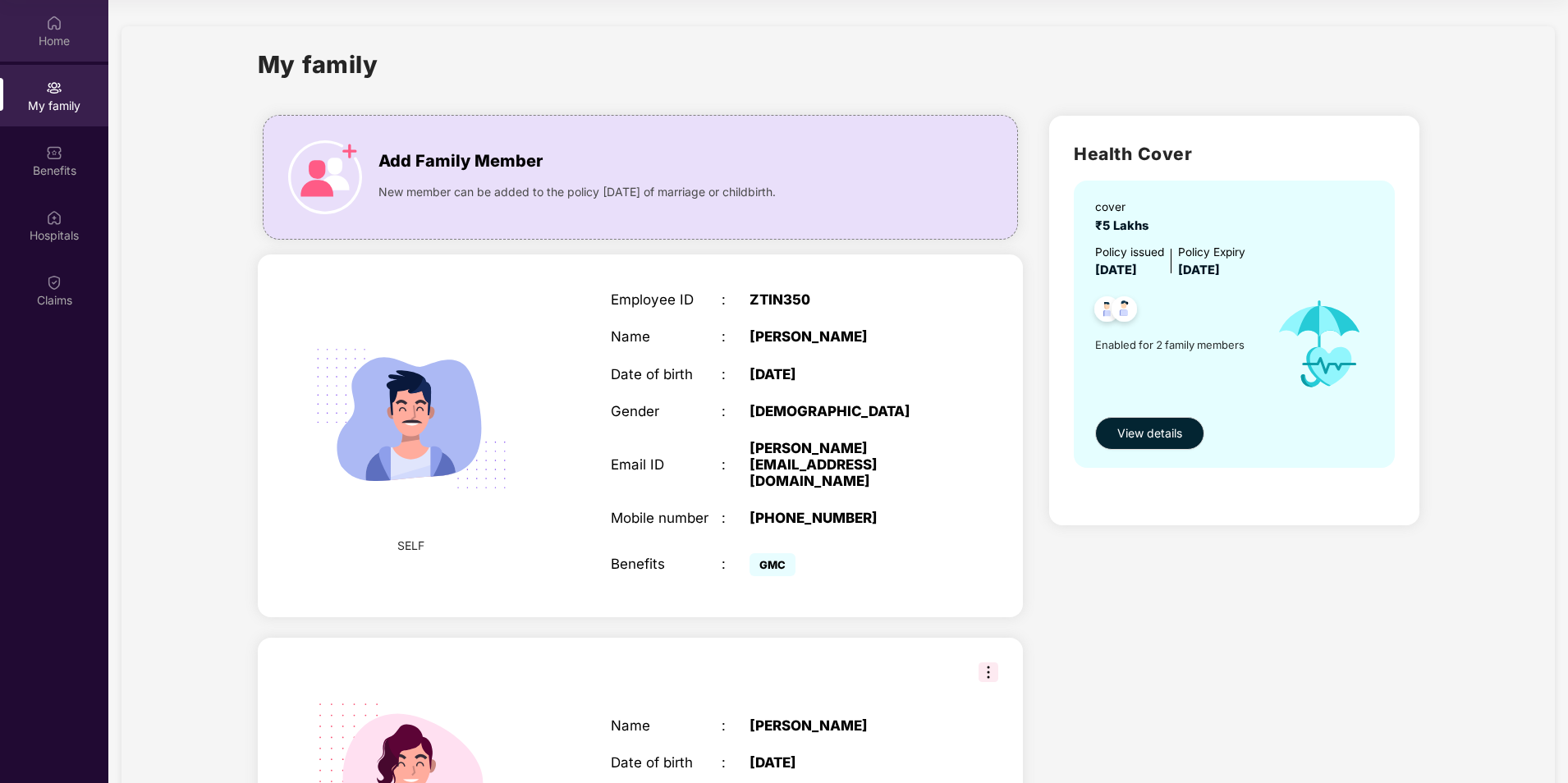
click at [30, 29] on div "Home" at bounding box center [54, 30] width 108 height 61
